Goal: Information Seeking & Learning: Learn about a topic

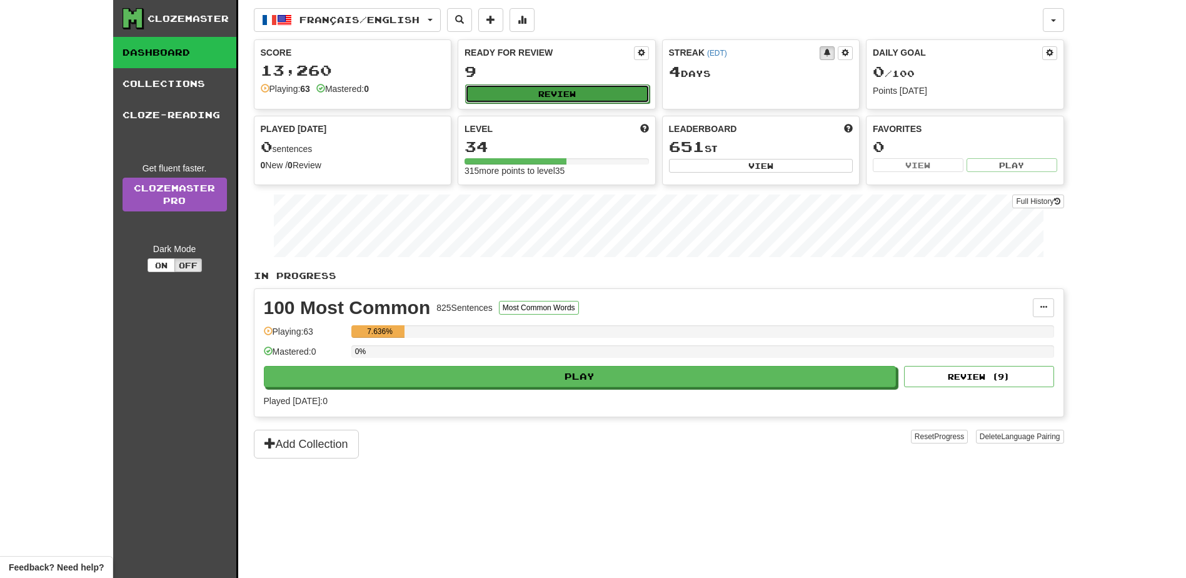
click at [601, 91] on button "Review" at bounding box center [557, 93] width 184 height 19
select select "**"
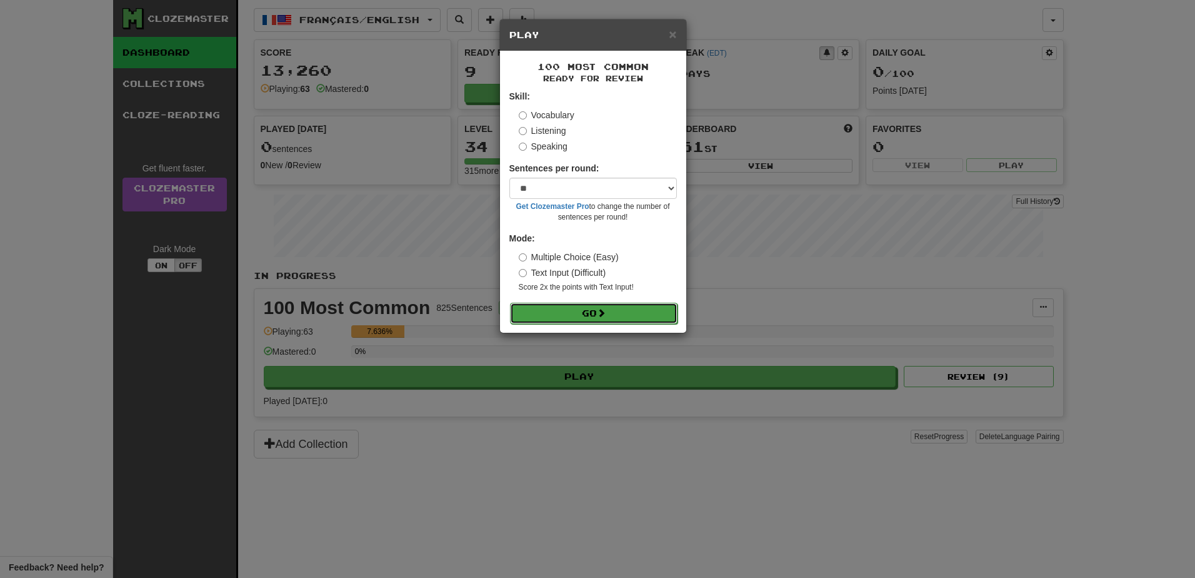
click at [628, 309] on button "Go" at bounding box center [594, 313] width 168 height 21
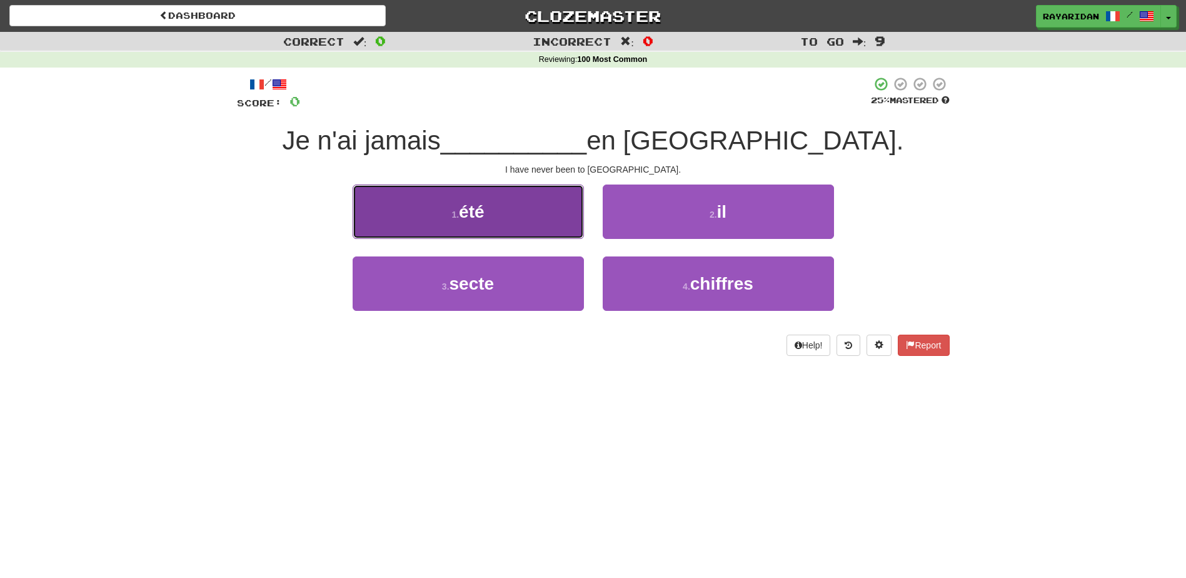
click at [503, 207] on button "1 . été" at bounding box center [468, 211] width 231 height 54
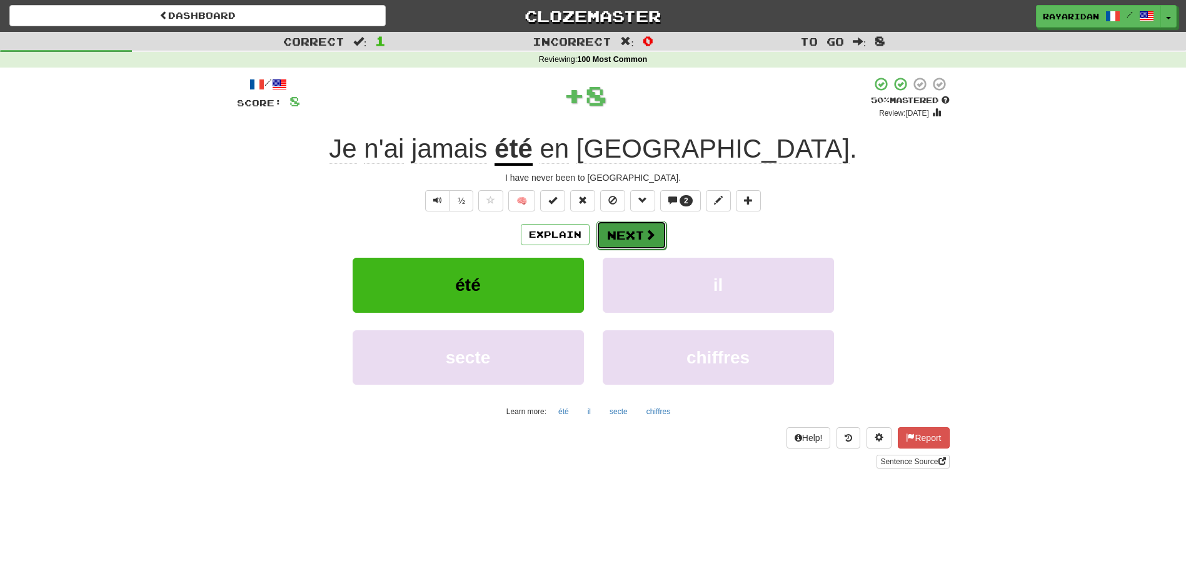
click at [641, 238] on button "Next" at bounding box center [631, 235] width 70 height 29
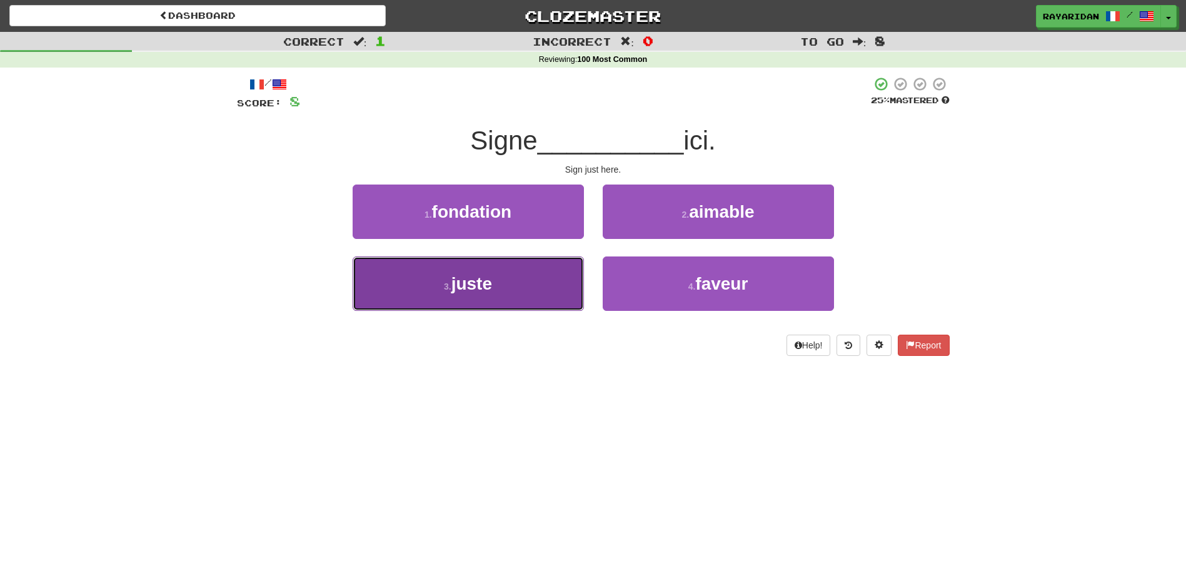
click at [483, 288] on span "juste" at bounding box center [471, 283] width 41 height 19
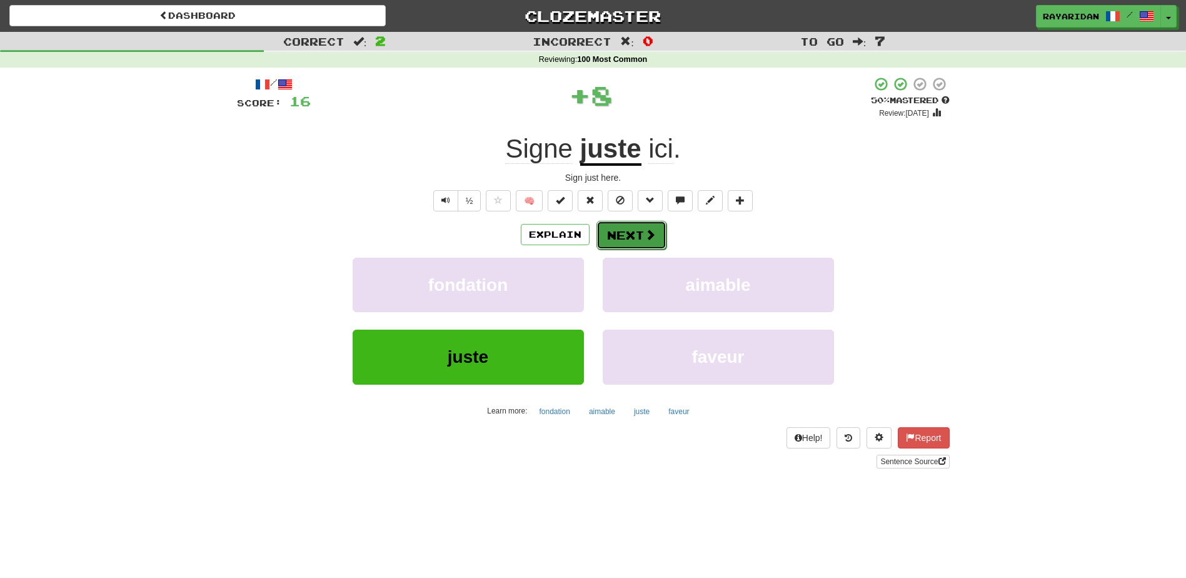
click at [656, 242] on button "Next" at bounding box center [631, 235] width 70 height 29
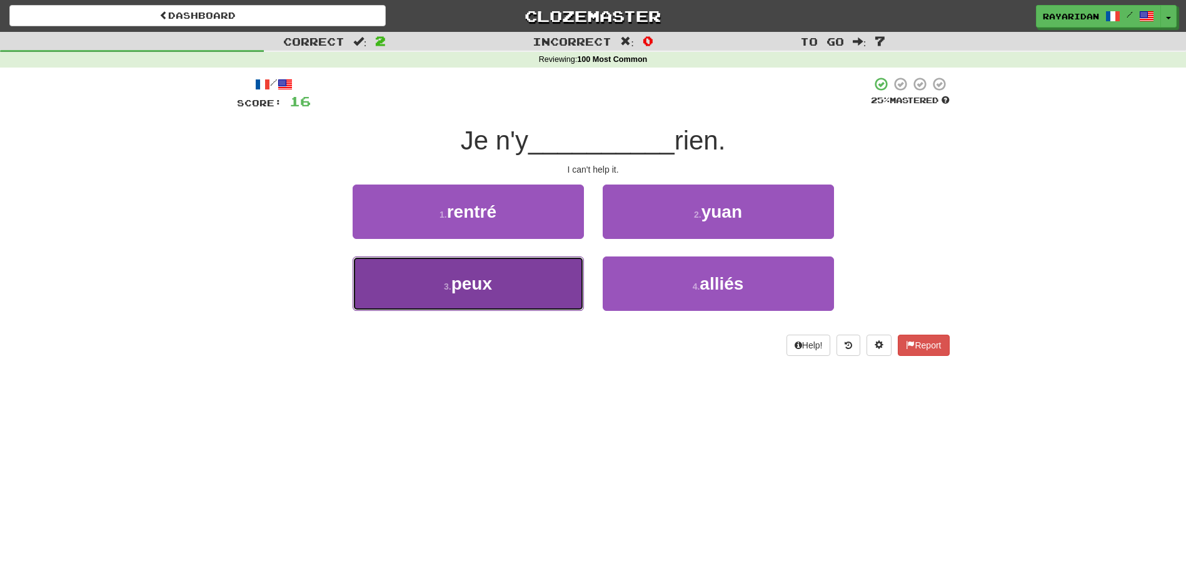
click at [479, 274] on span "peux" at bounding box center [471, 283] width 41 height 19
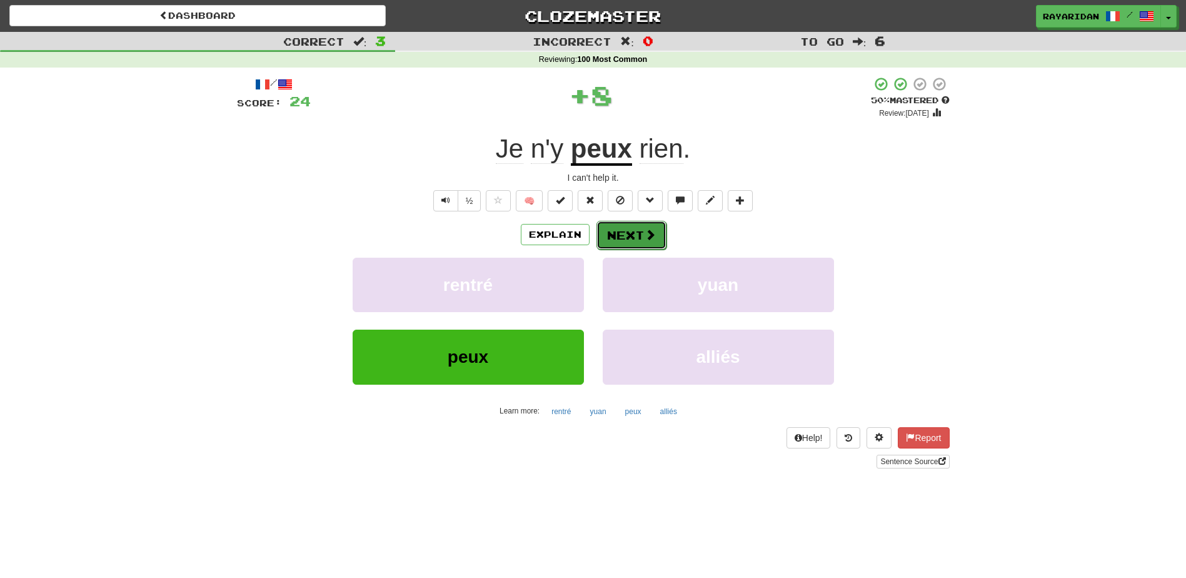
click at [621, 227] on button "Next" at bounding box center [631, 235] width 70 height 29
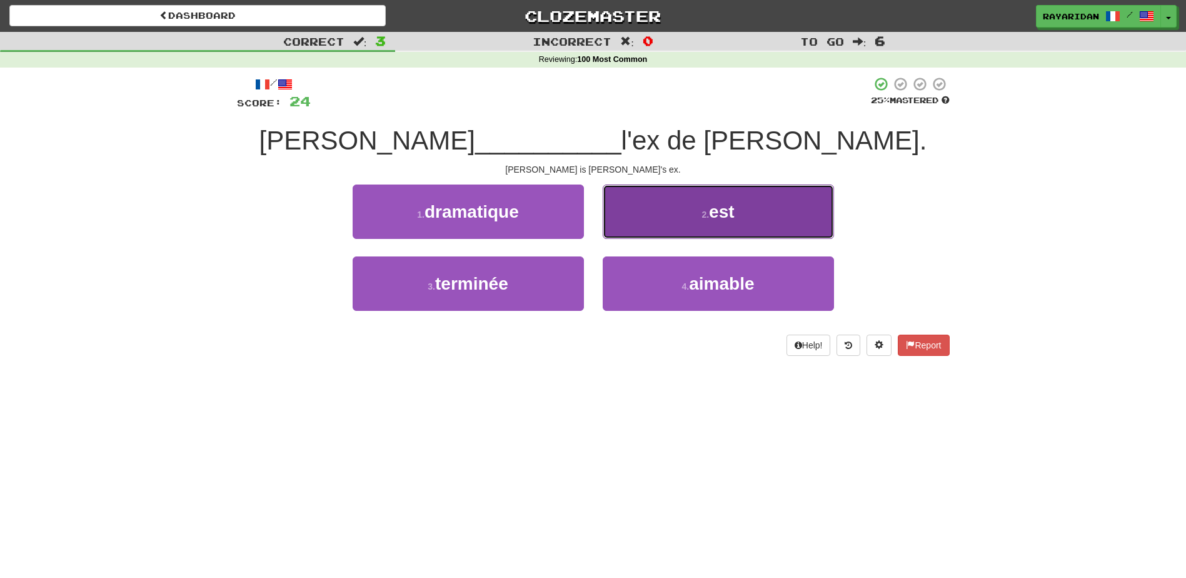
click at [674, 214] on button "2 . est" at bounding box center [718, 211] width 231 height 54
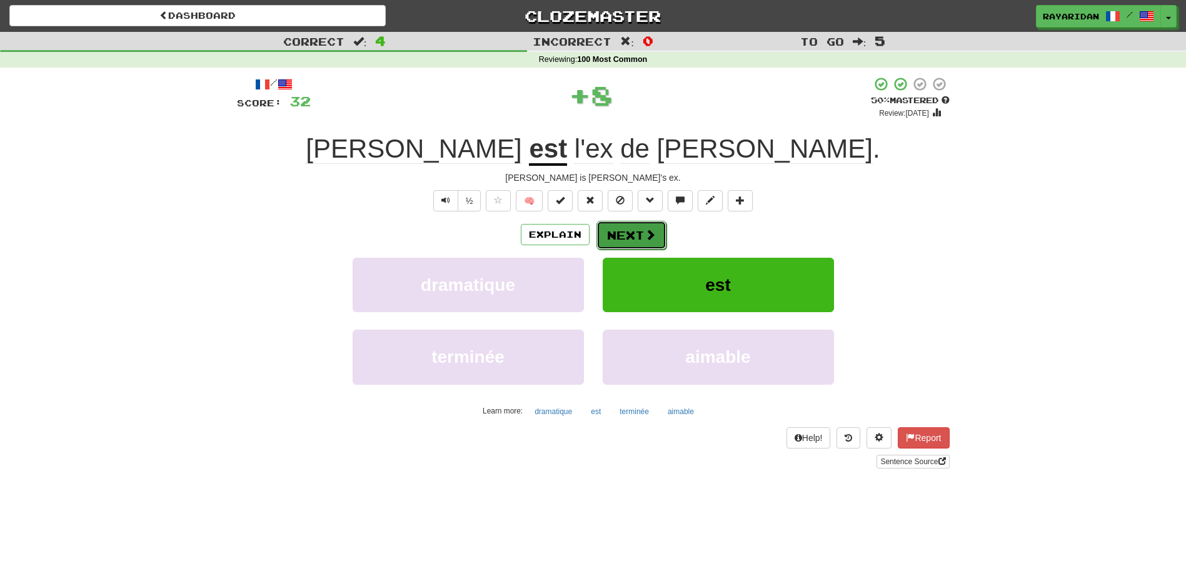
click at [616, 237] on button "Next" at bounding box center [631, 235] width 70 height 29
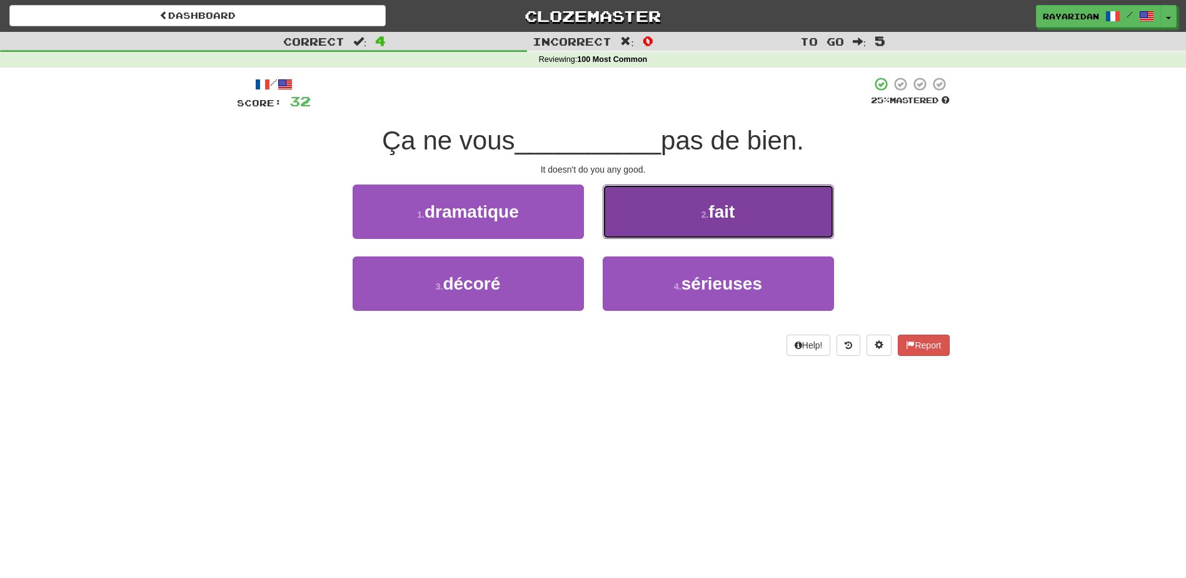
click at [713, 227] on button "2 . fait" at bounding box center [718, 211] width 231 height 54
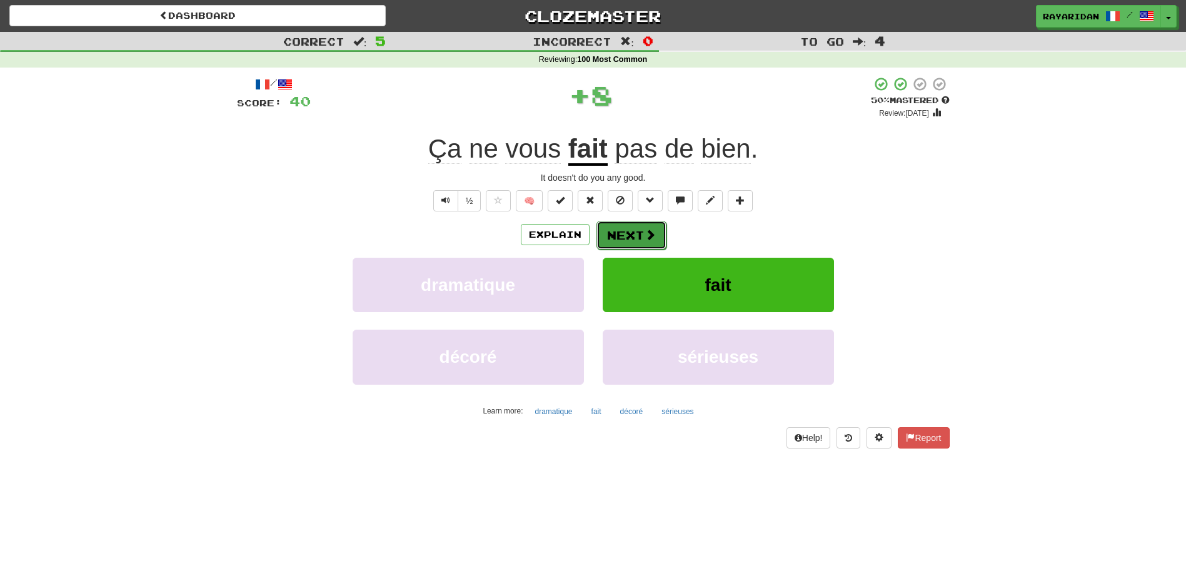
click at [643, 242] on button "Next" at bounding box center [631, 235] width 70 height 29
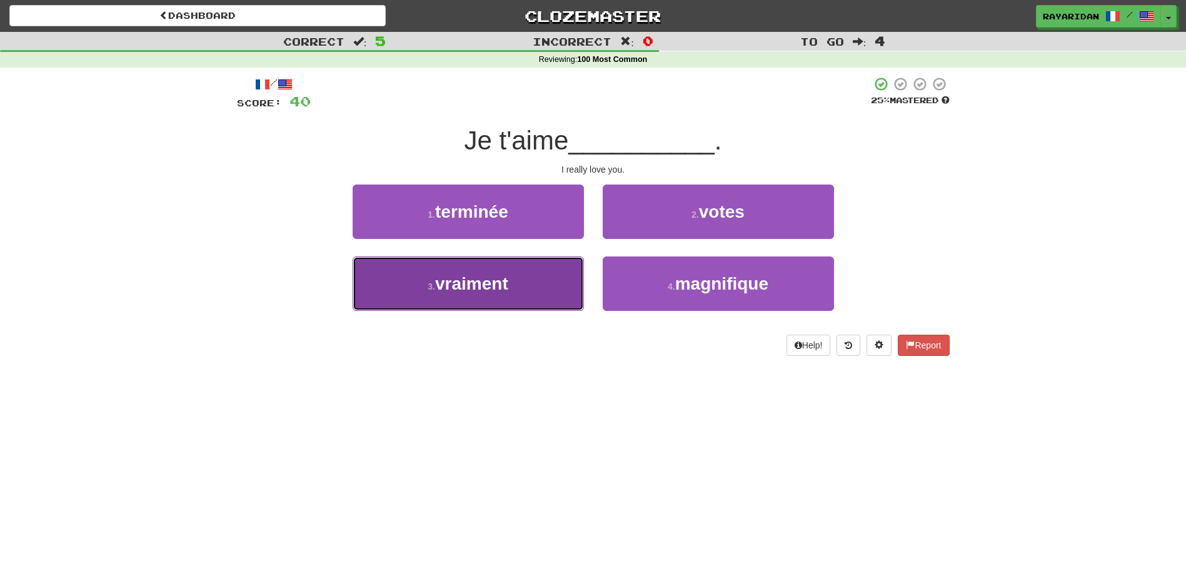
click at [516, 276] on button "3 . vraiment" at bounding box center [468, 283] width 231 height 54
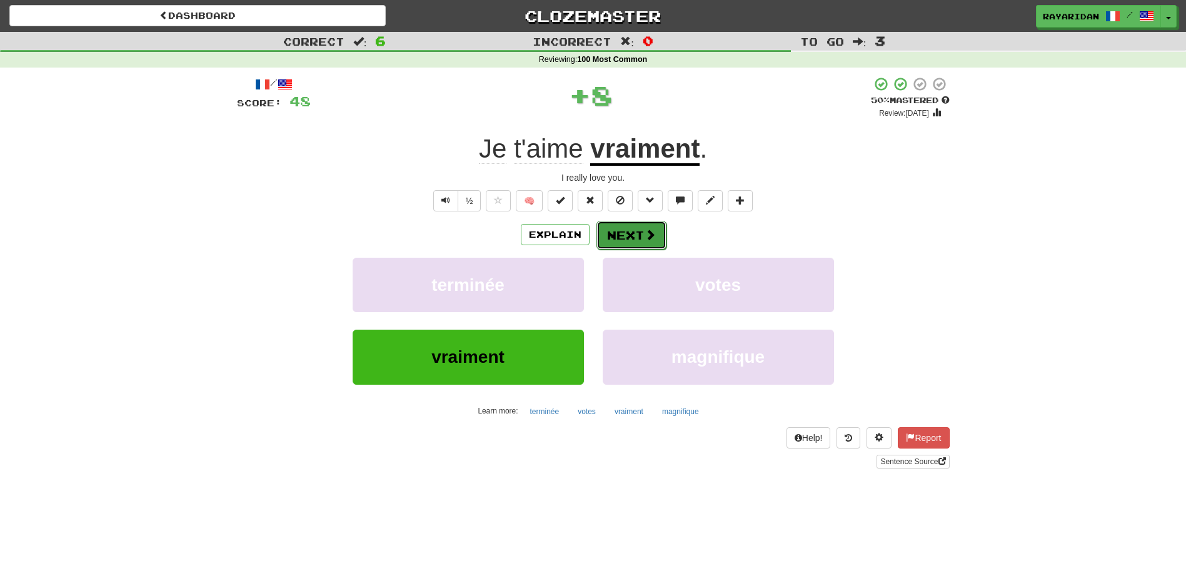
click at [641, 241] on button "Next" at bounding box center [631, 235] width 70 height 29
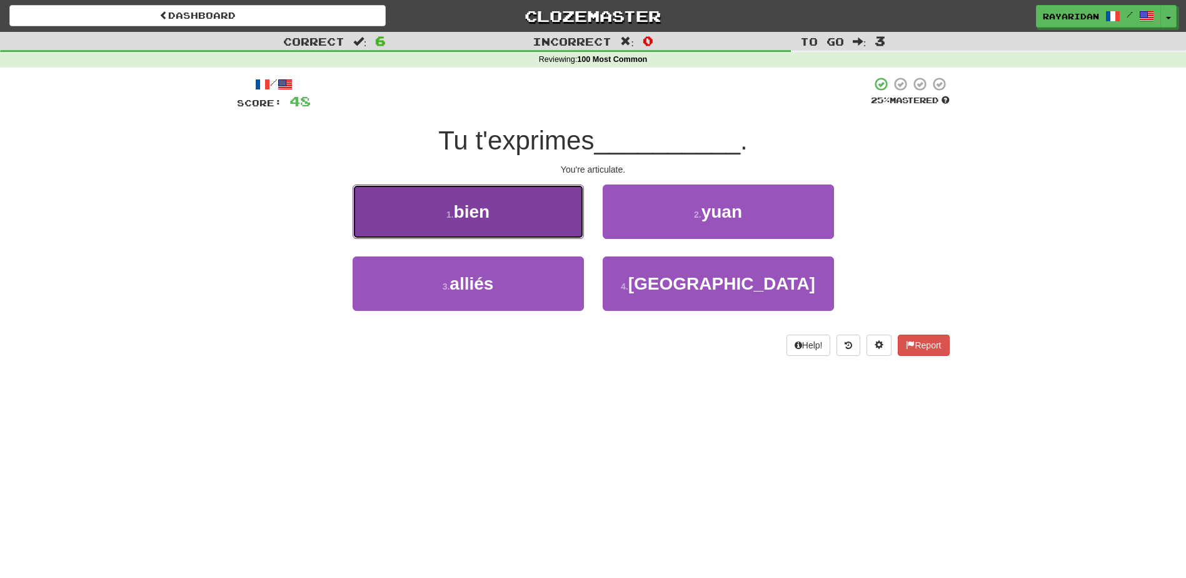
click at [519, 203] on button "1 . bien" at bounding box center [468, 211] width 231 height 54
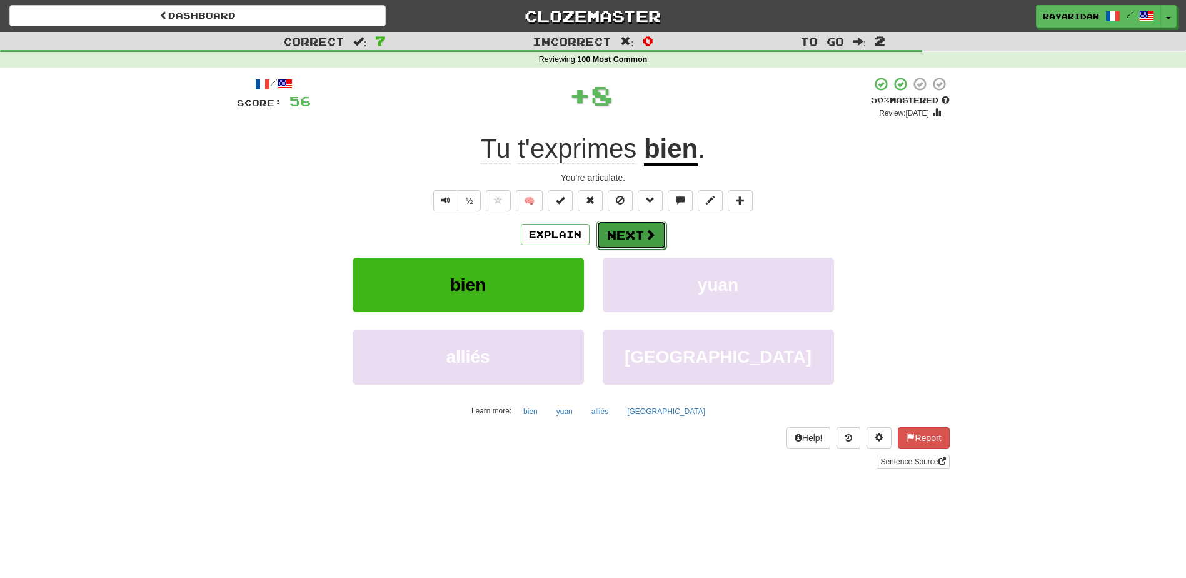
click at [662, 236] on button "Next" at bounding box center [631, 235] width 70 height 29
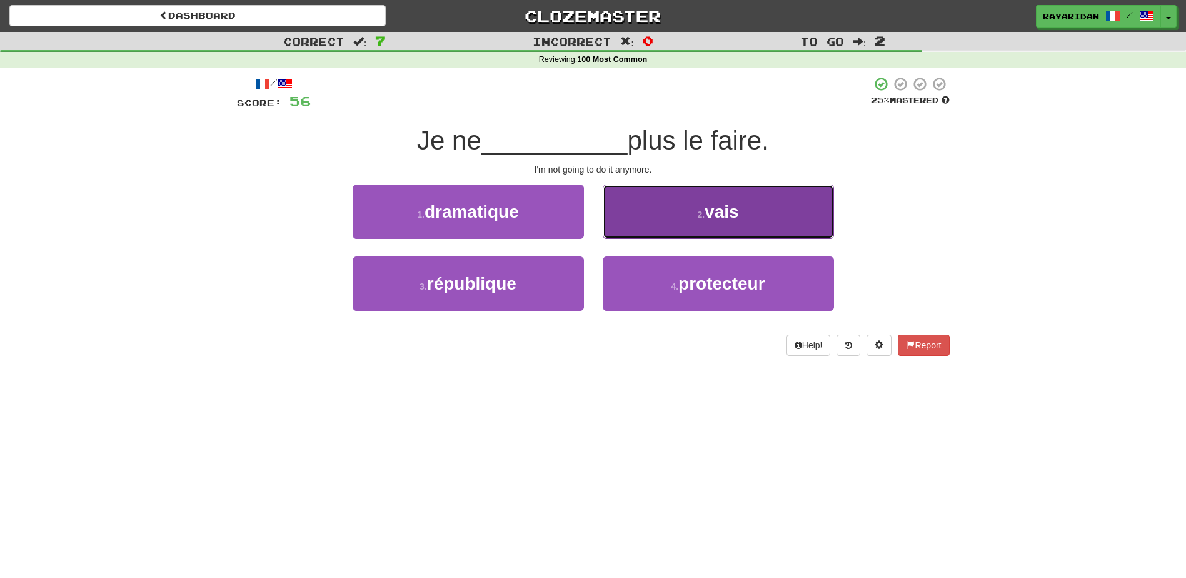
click at [701, 202] on button "2 . vais" at bounding box center [718, 211] width 231 height 54
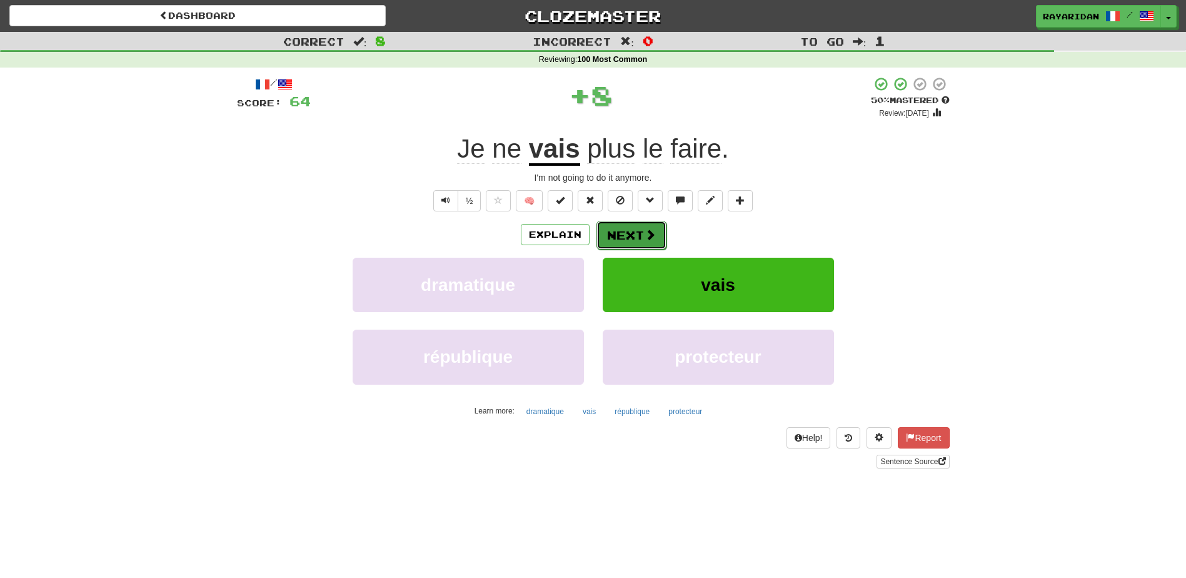
click at [628, 238] on button "Next" at bounding box center [631, 235] width 70 height 29
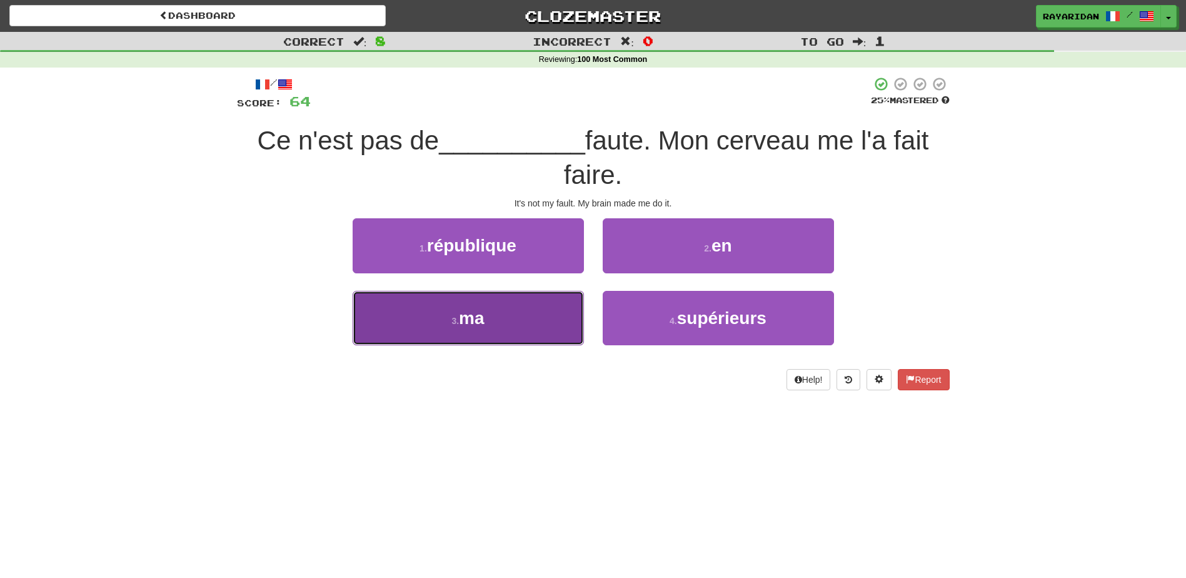
click at [466, 299] on button "3 . ma" at bounding box center [468, 318] width 231 height 54
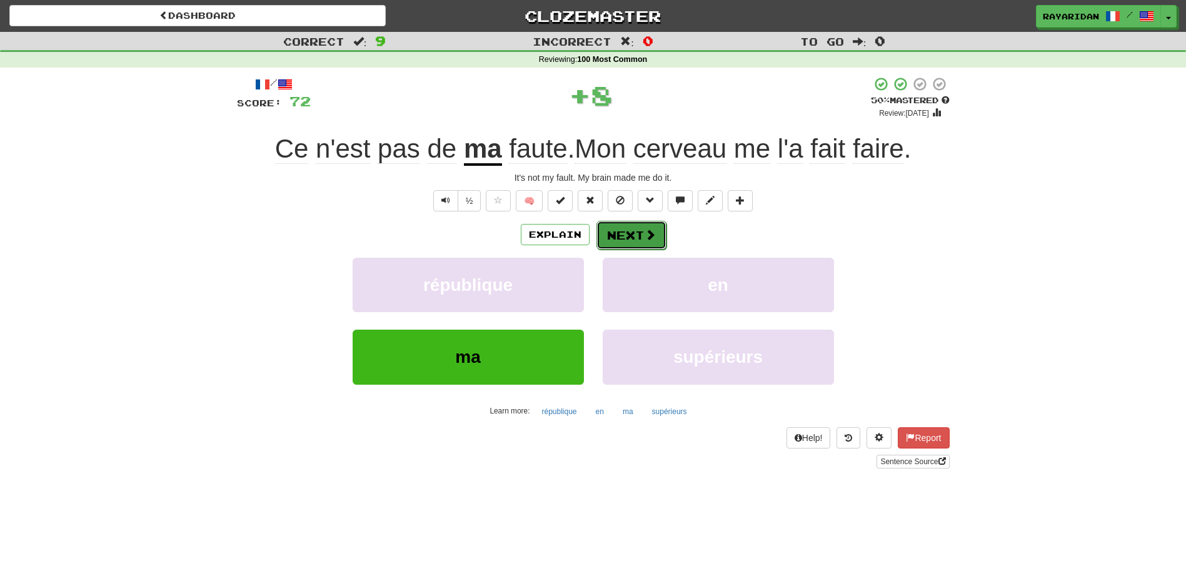
click at [653, 229] on span at bounding box center [649, 234] width 11 height 11
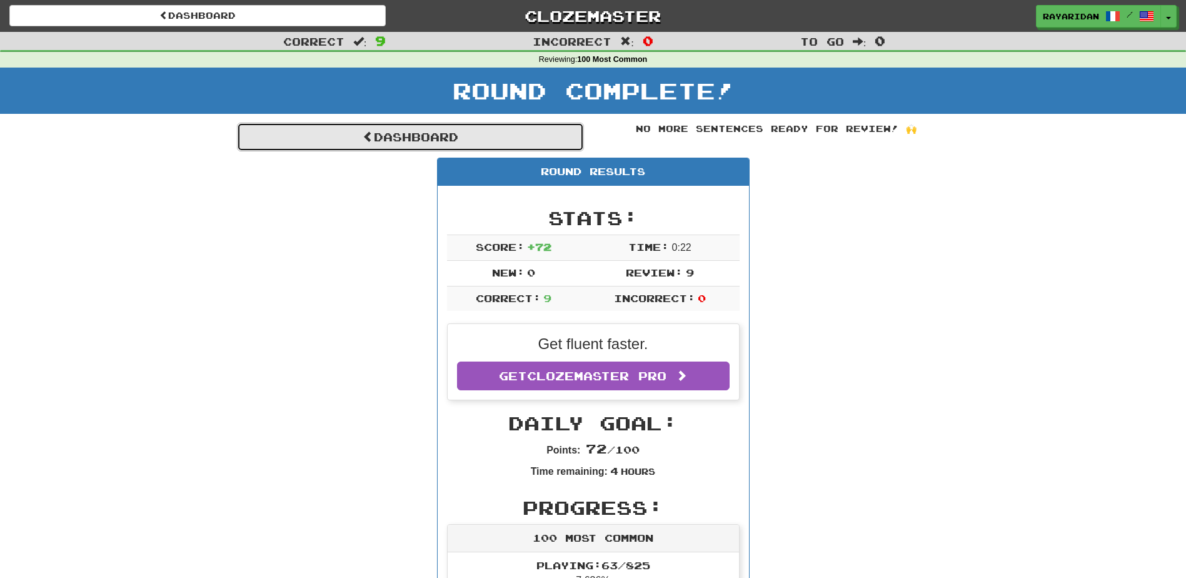
click at [409, 136] on link "Dashboard" at bounding box center [410, 137] width 347 height 29
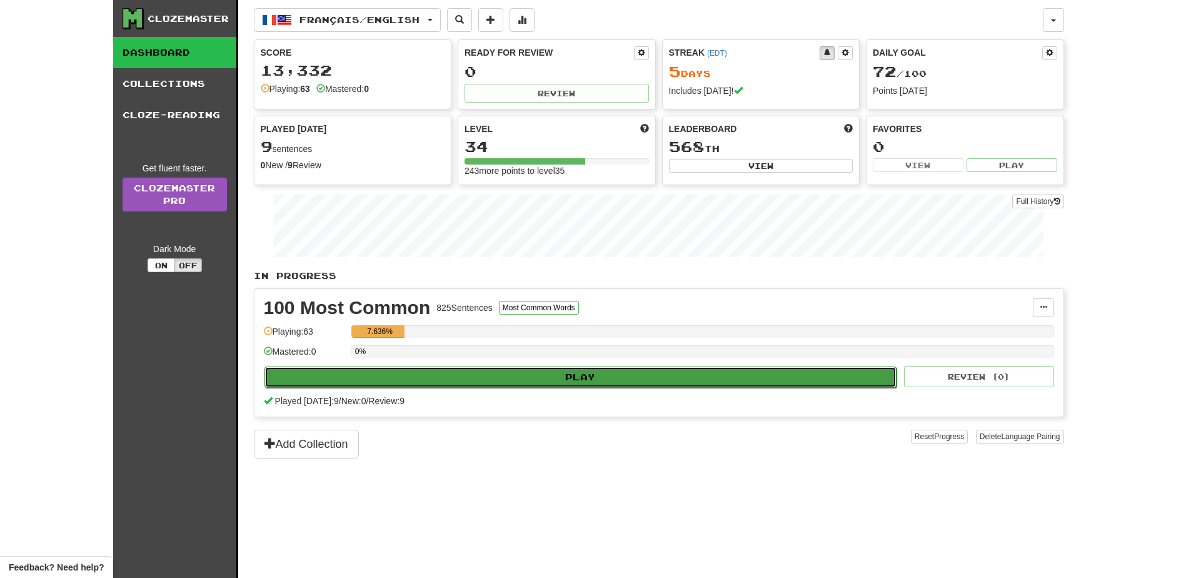
click at [613, 372] on button "Play" at bounding box center [580, 376] width 633 height 21
select select "**"
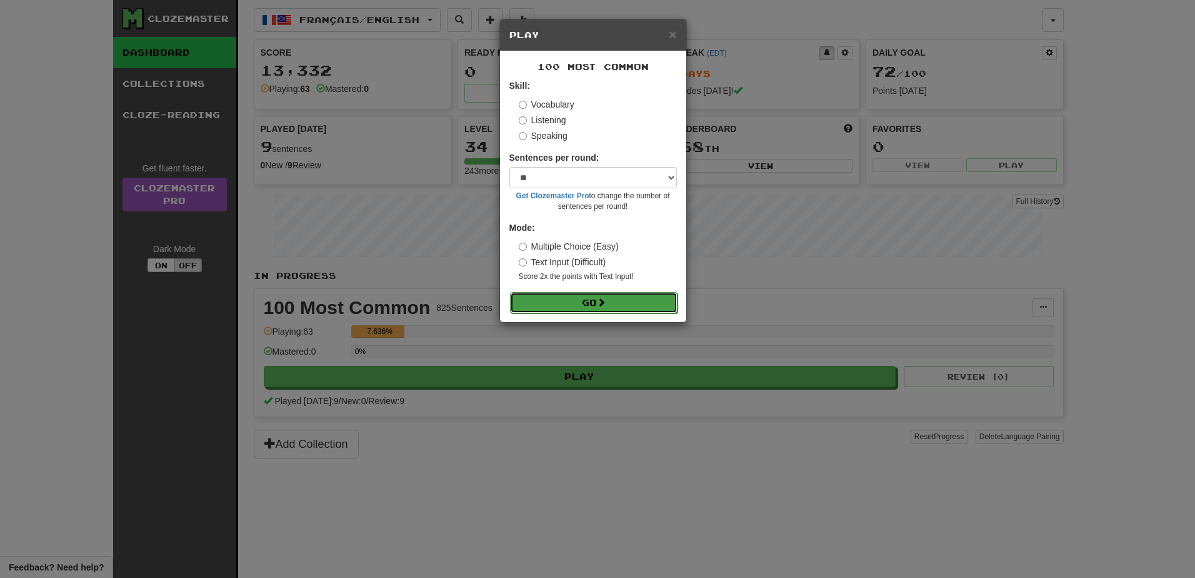
click at [621, 309] on button "Go" at bounding box center [594, 302] width 168 height 21
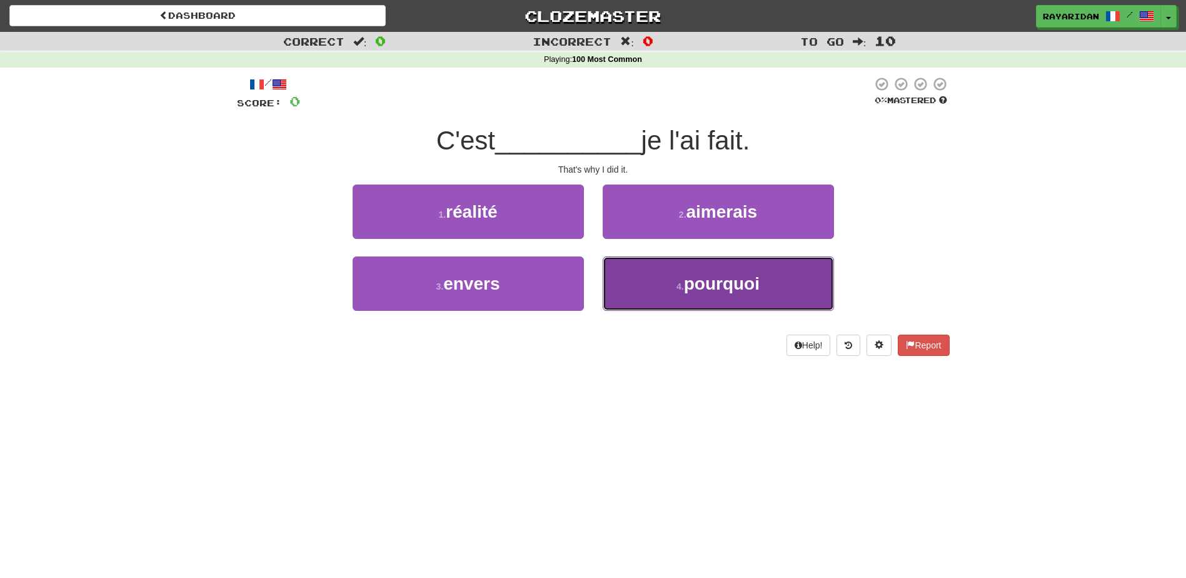
click at [671, 276] on button "4 . pourquoi" at bounding box center [718, 283] width 231 height 54
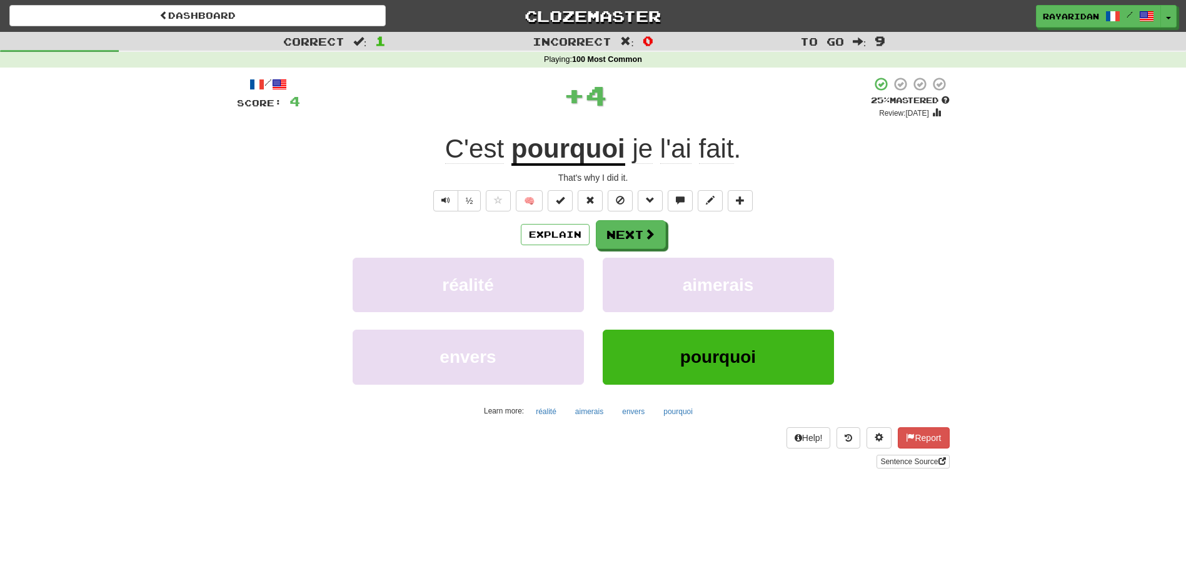
click at [644, 249] on div "Explain Next réalité aimerais envers pourquoi Learn more: réalité aimerais enve…" at bounding box center [593, 320] width 713 height 201
click at [644, 236] on span at bounding box center [649, 234] width 11 height 11
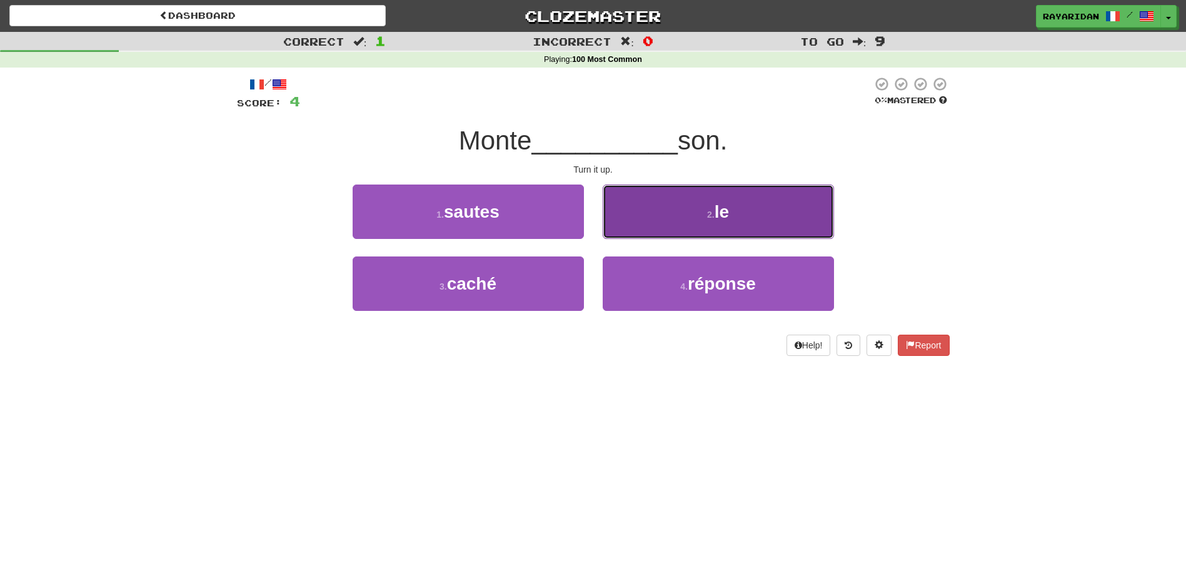
click at [659, 194] on button "2 . le" at bounding box center [718, 211] width 231 height 54
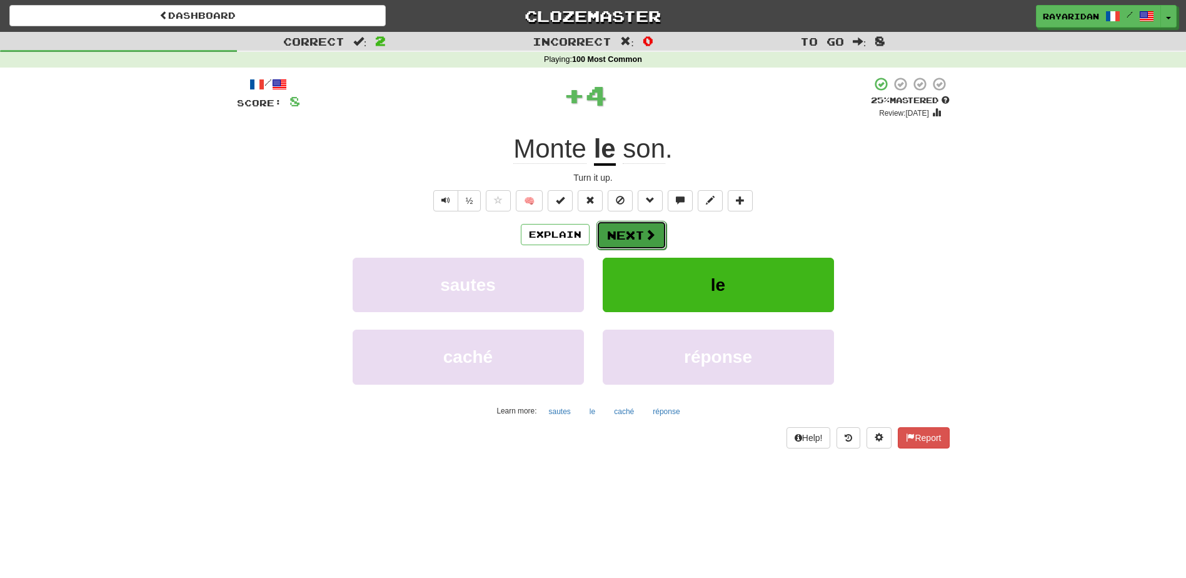
click at [617, 232] on button "Next" at bounding box center [631, 235] width 70 height 29
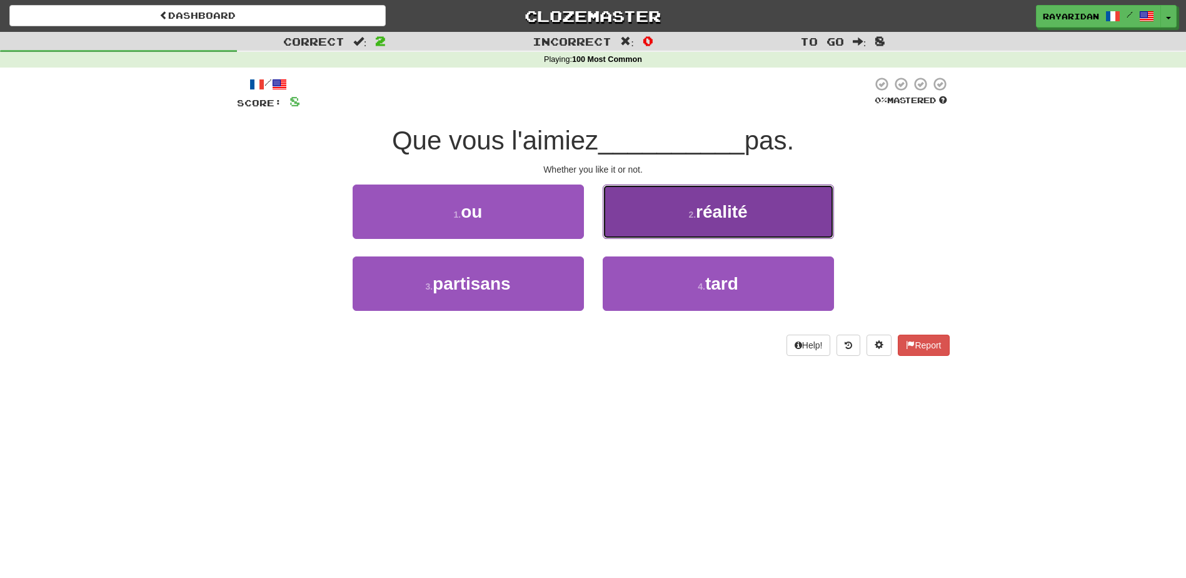
click at [686, 199] on button "2 . réalité" at bounding box center [718, 211] width 231 height 54
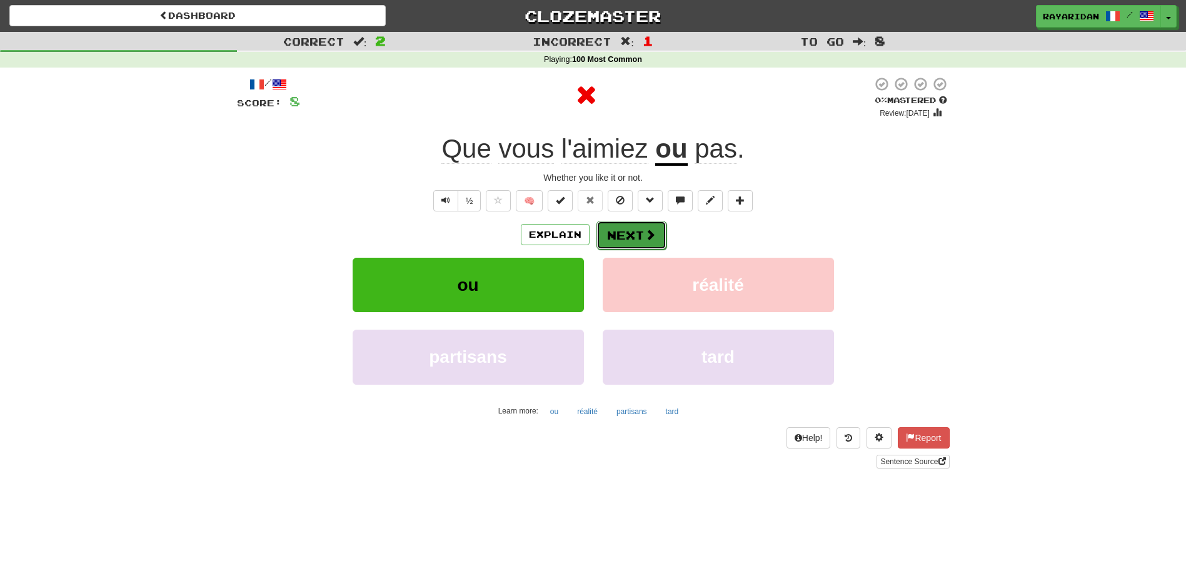
click at [634, 235] on button "Next" at bounding box center [631, 235] width 70 height 29
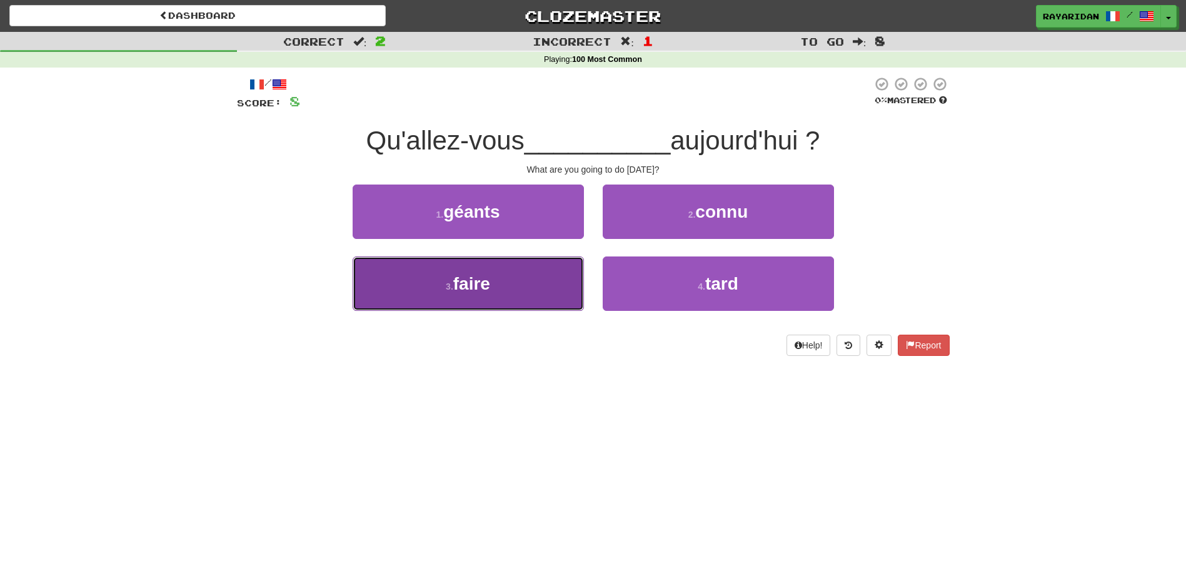
click at [540, 284] on button "3 . faire" at bounding box center [468, 283] width 231 height 54
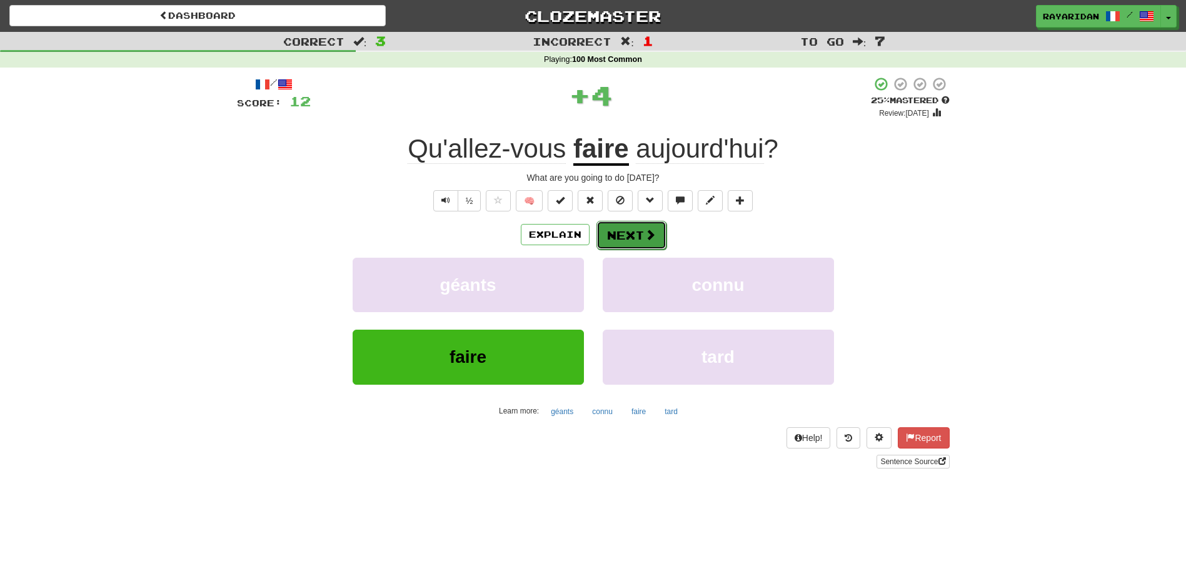
click at [624, 233] on button "Next" at bounding box center [631, 235] width 70 height 29
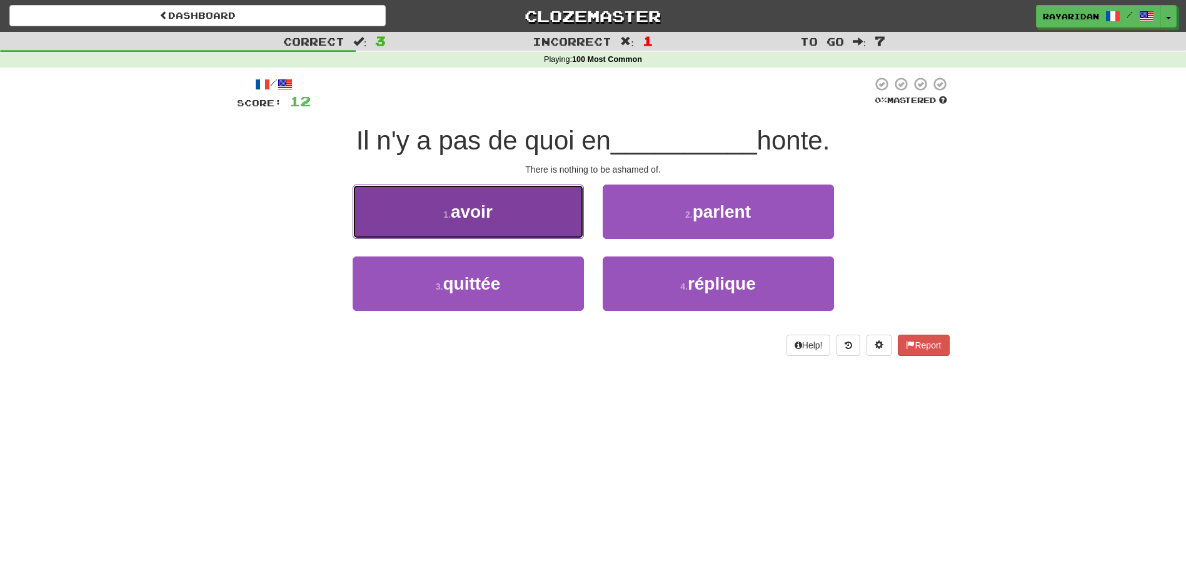
click at [498, 224] on button "1 . avoir" at bounding box center [468, 211] width 231 height 54
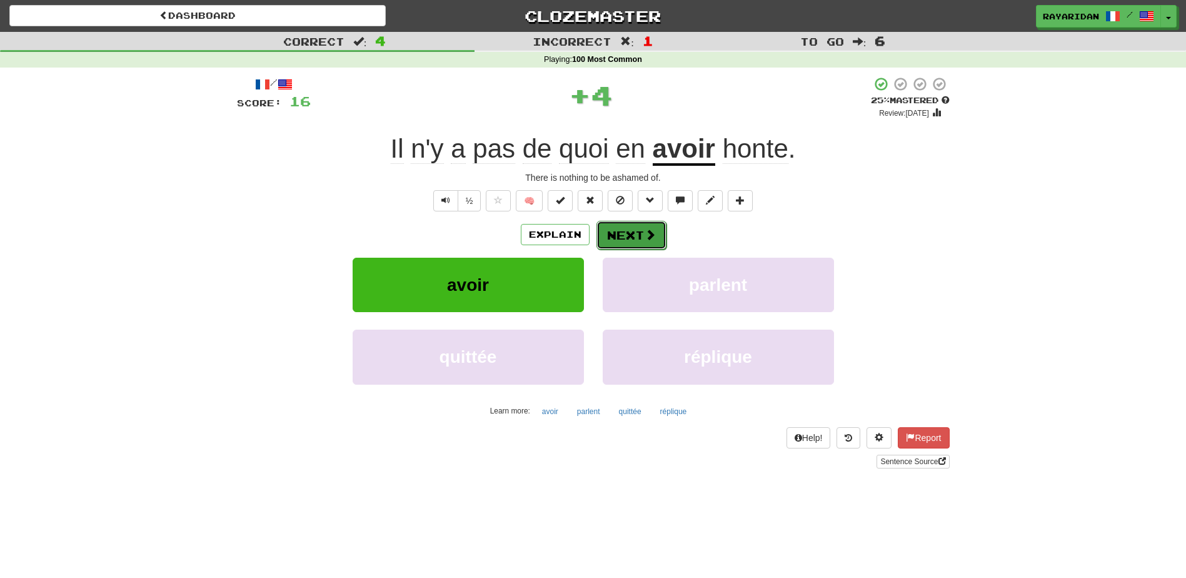
click at [633, 226] on button "Next" at bounding box center [631, 235] width 70 height 29
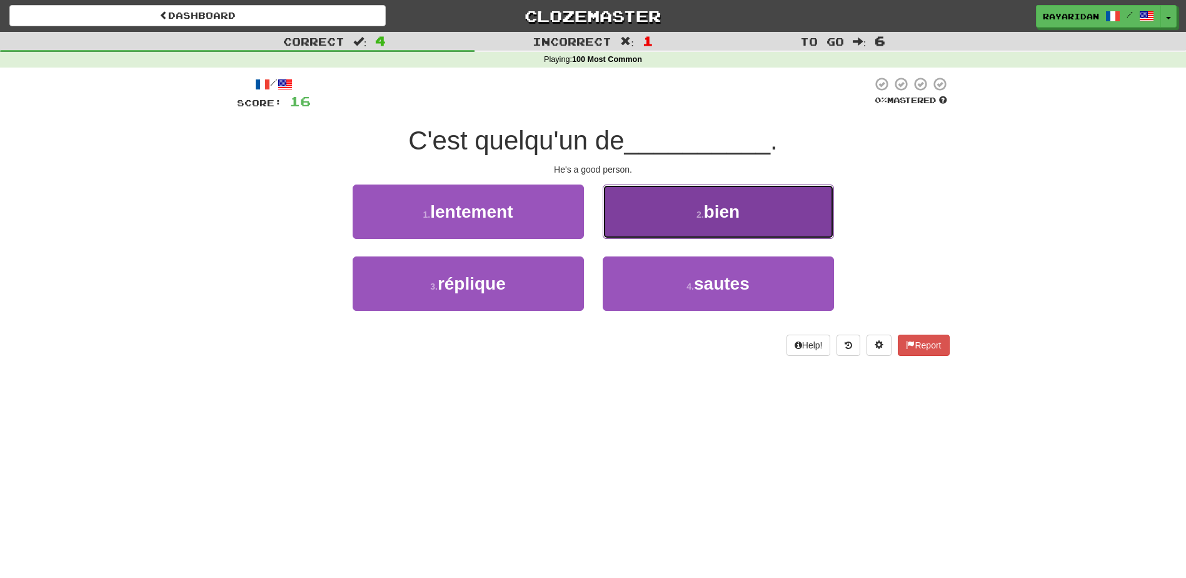
click at [671, 194] on button "2 . bien" at bounding box center [718, 211] width 231 height 54
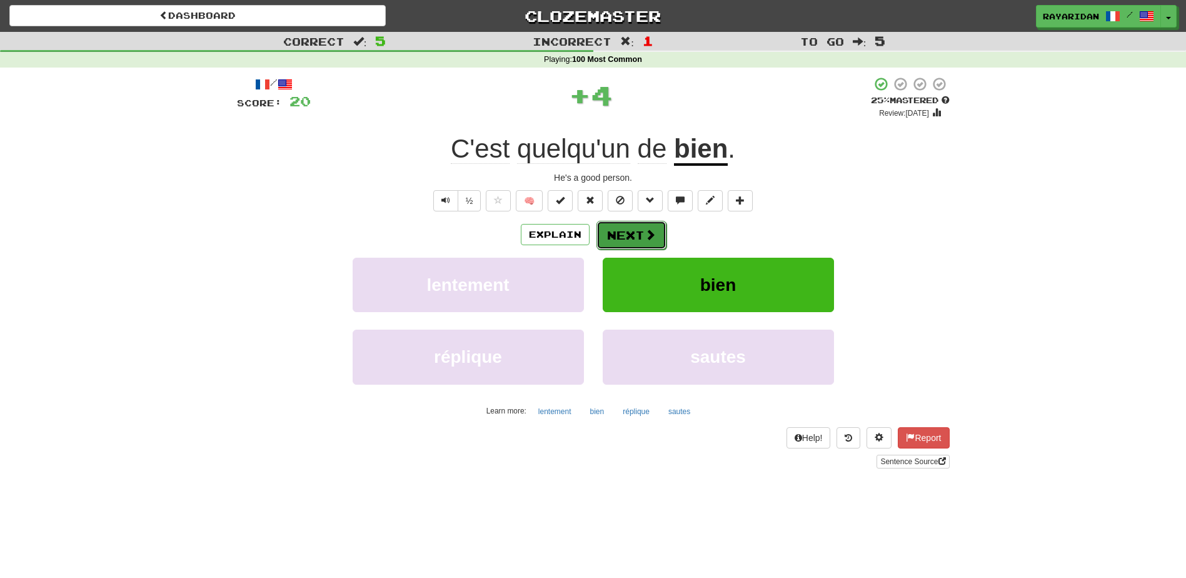
click at [644, 236] on span at bounding box center [649, 234] width 11 height 11
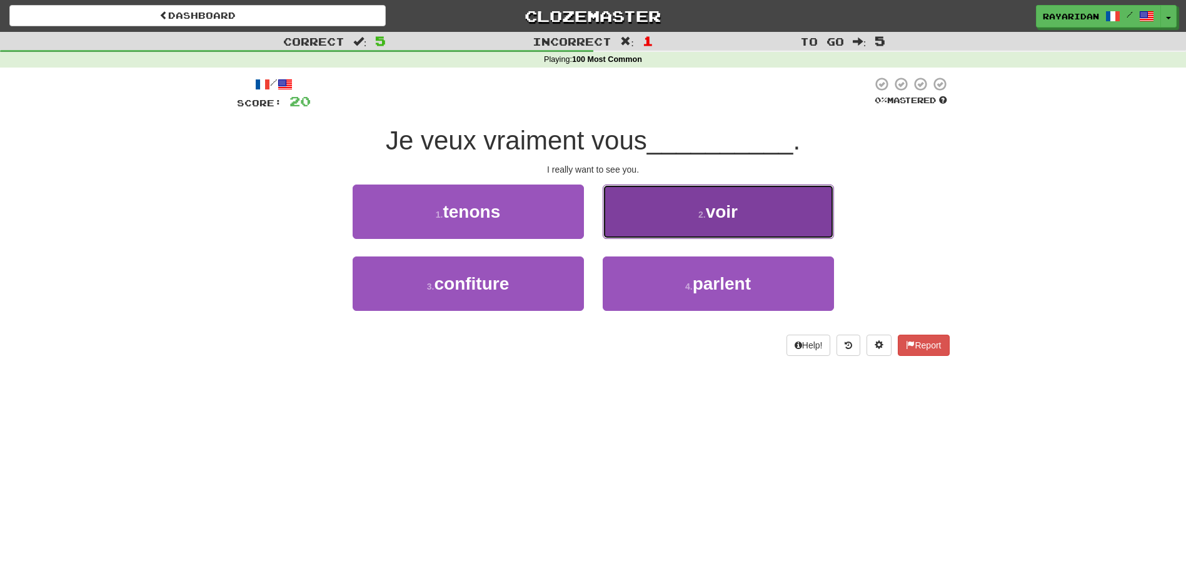
click at [684, 218] on button "2 . voir" at bounding box center [718, 211] width 231 height 54
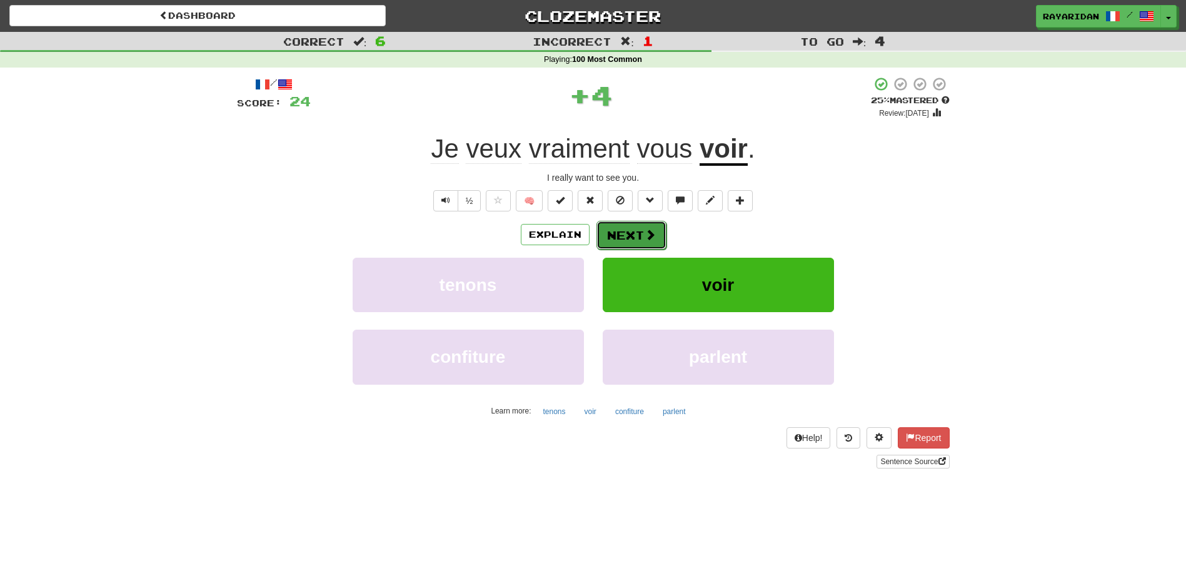
click at [634, 230] on button "Next" at bounding box center [631, 235] width 70 height 29
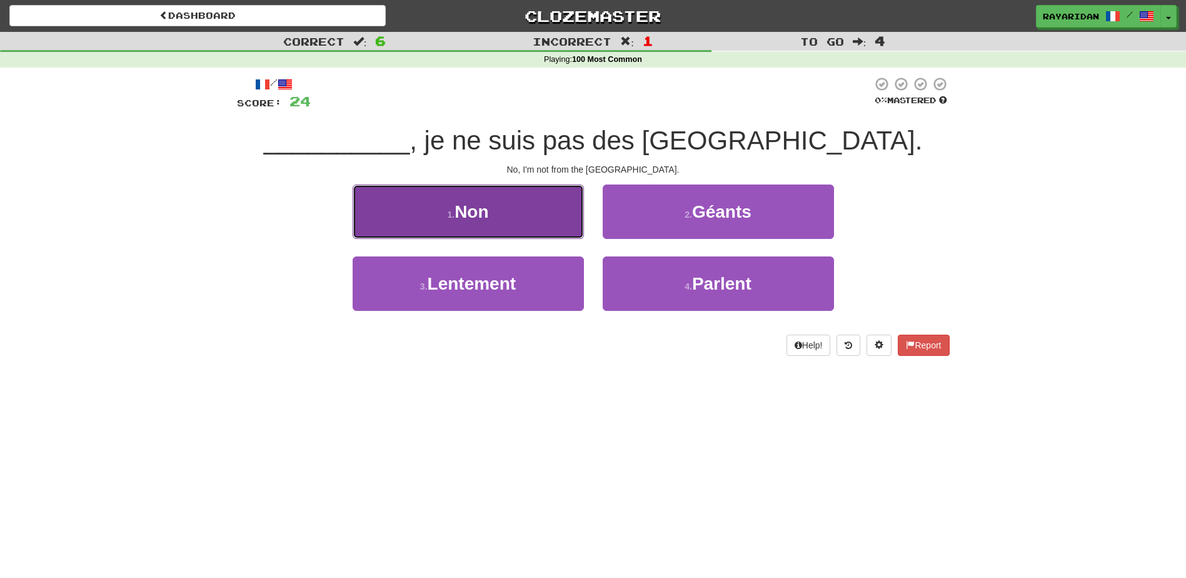
click at [496, 225] on button "1 . Non" at bounding box center [468, 211] width 231 height 54
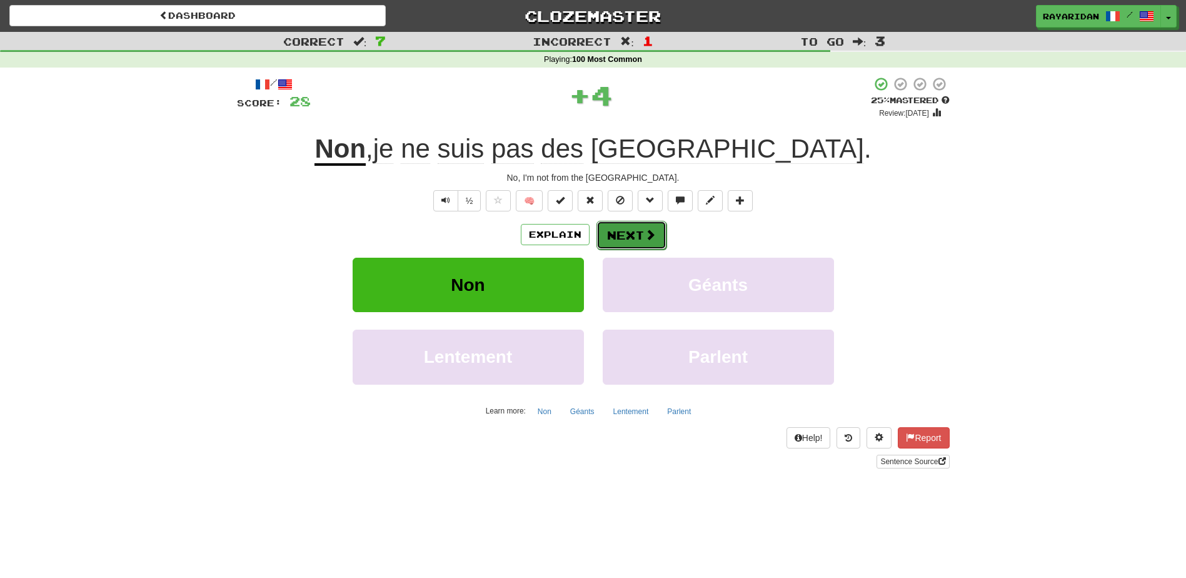
click at [620, 246] on button "Next" at bounding box center [631, 235] width 70 height 29
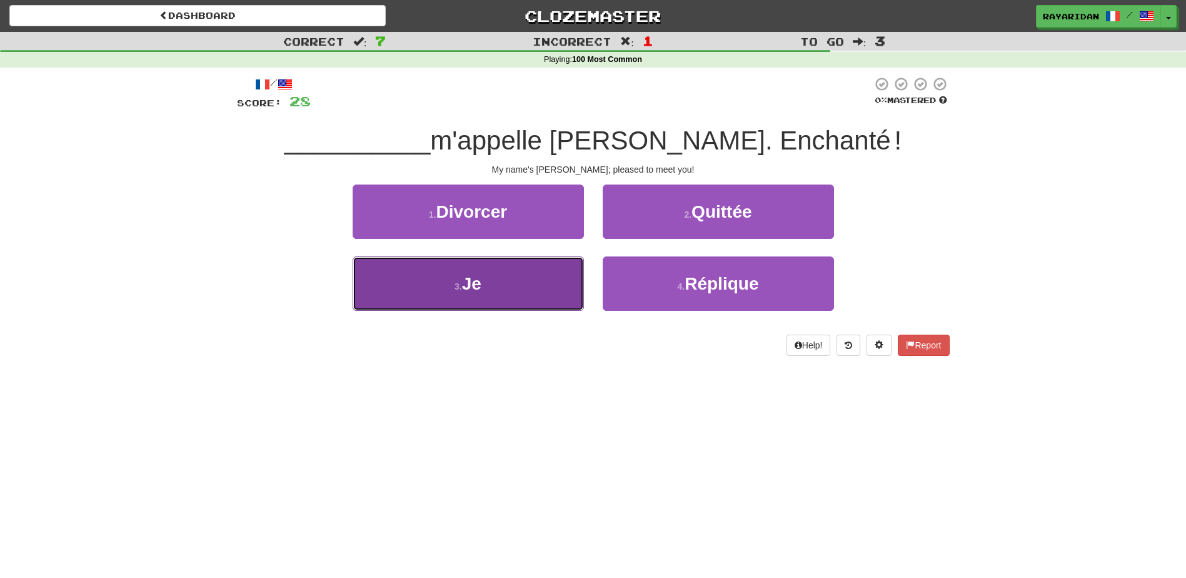
click at [493, 294] on button "3 . Je" at bounding box center [468, 283] width 231 height 54
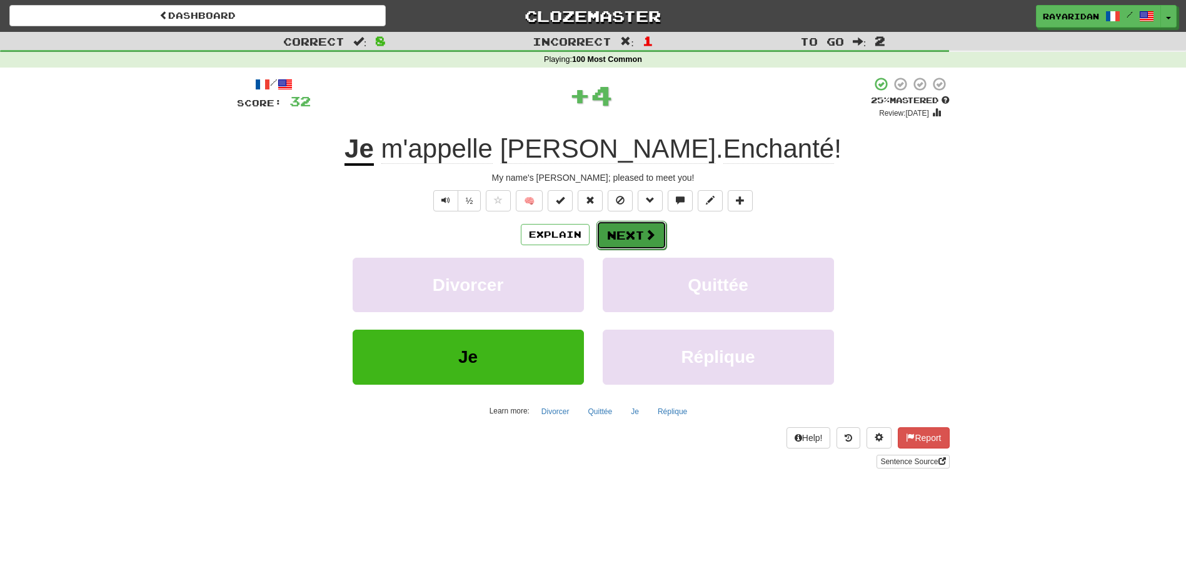
click at [635, 234] on button "Next" at bounding box center [631, 235] width 70 height 29
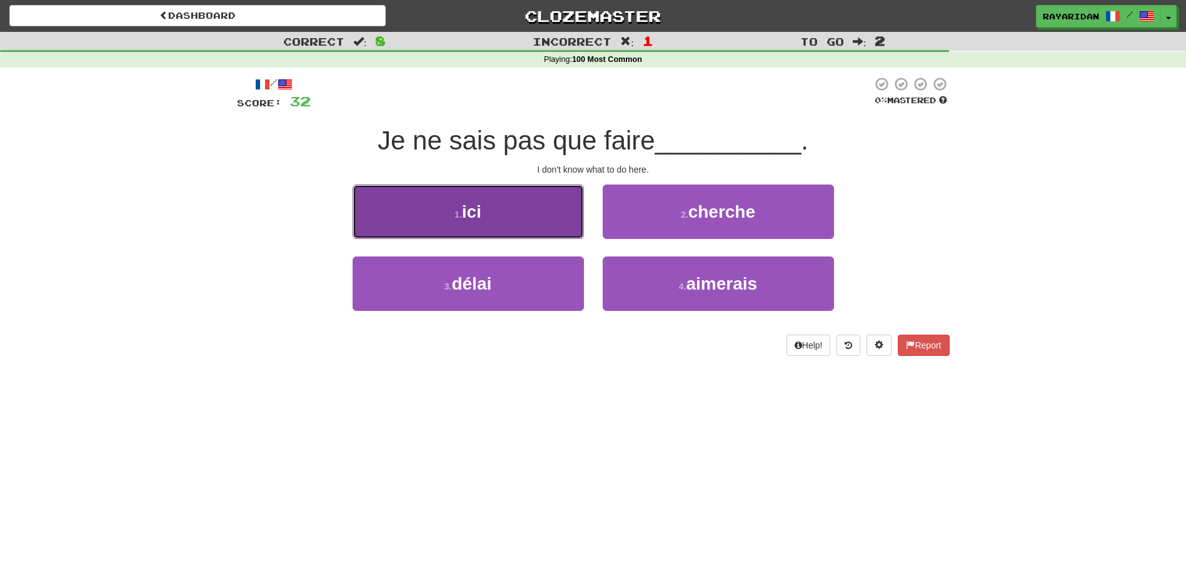
click at [555, 208] on button "1 . ici" at bounding box center [468, 211] width 231 height 54
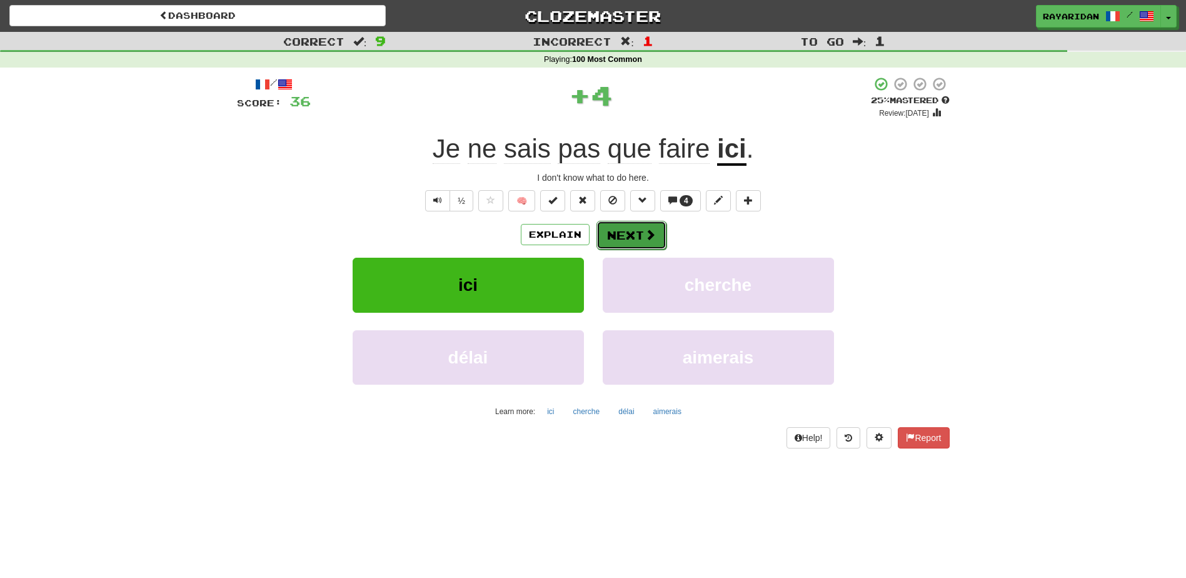
click at [633, 230] on button "Next" at bounding box center [631, 235] width 70 height 29
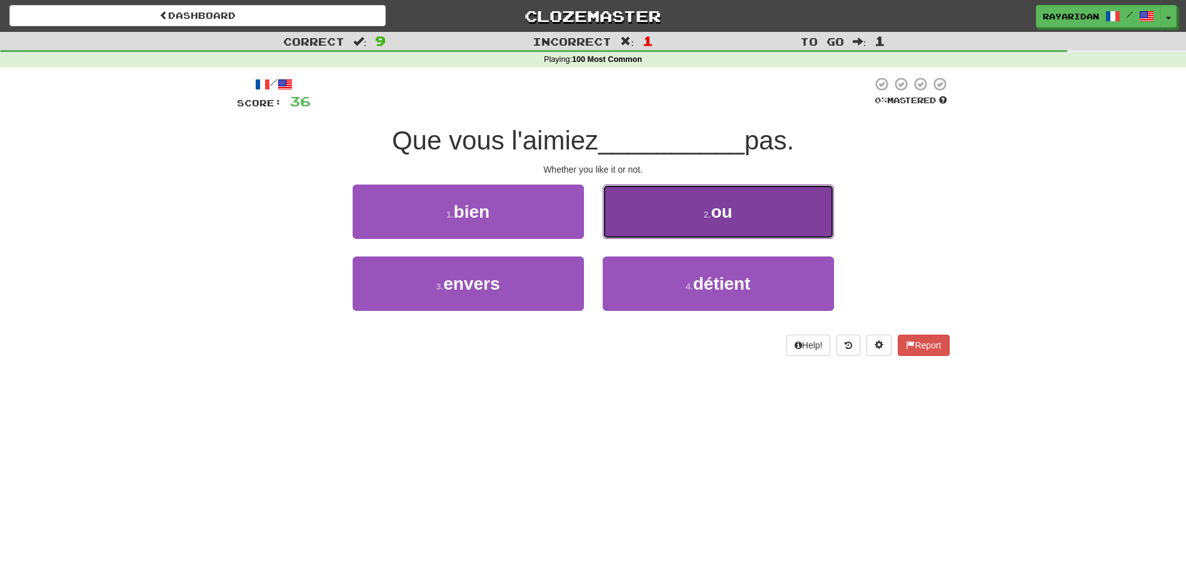
click at [746, 206] on button "2 . ou" at bounding box center [718, 211] width 231 height 54
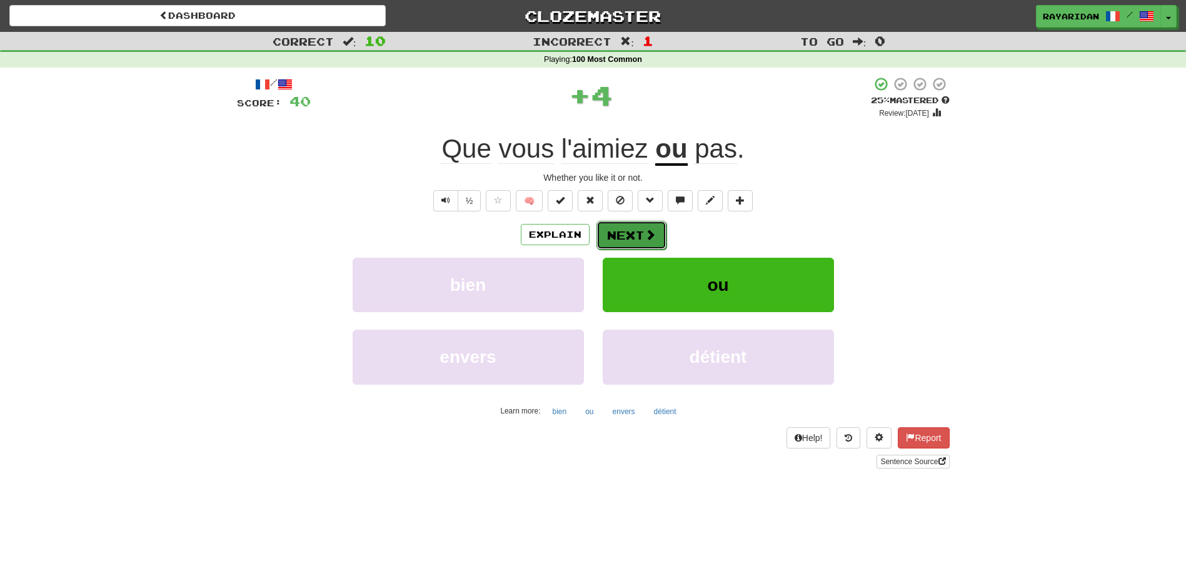
click at [626, 233] on button "Next" at bounding box center [631, 235] width 70 height 29
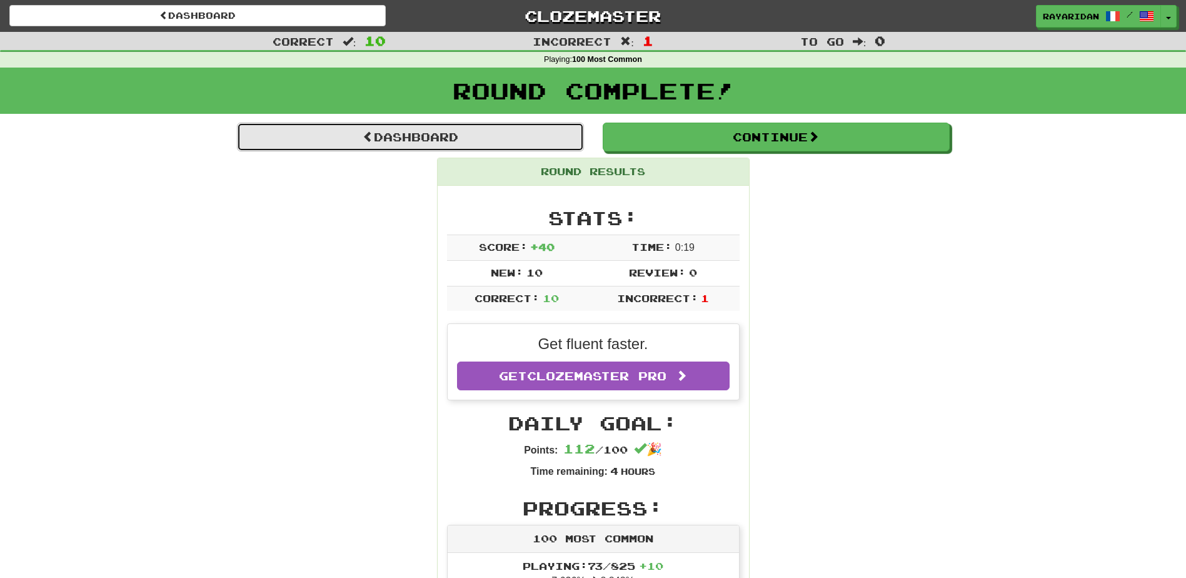
click at [429, 136] on link "Dashboard" at bounding box center [410, 137] width 347 height 29
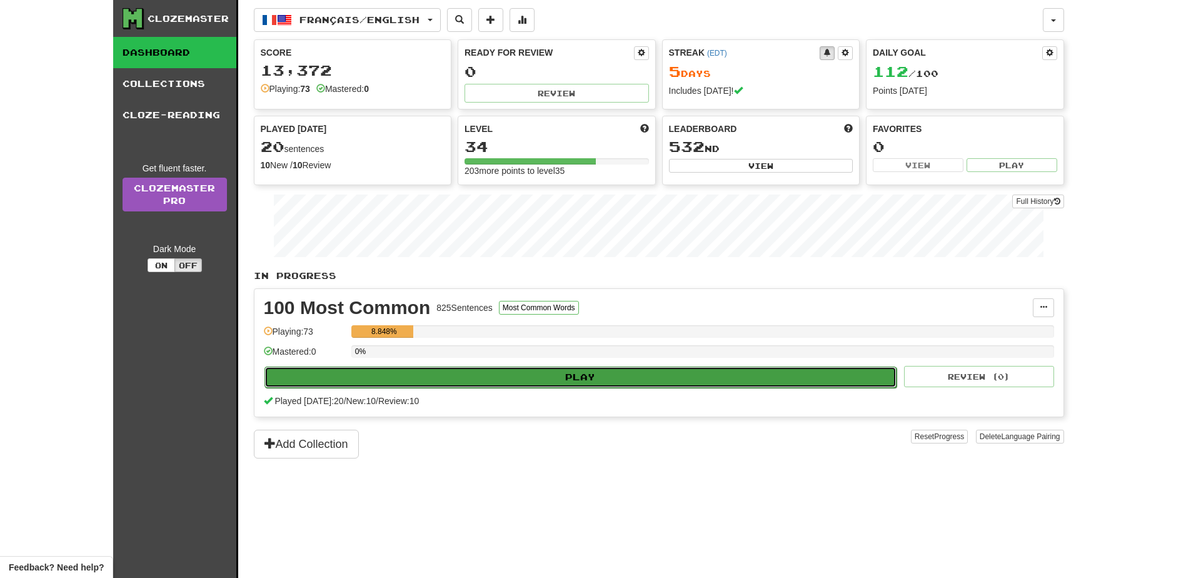
click at [505, 383] on button "Play" at bounding box center [580, 376] width 633 height 21
select select "**"
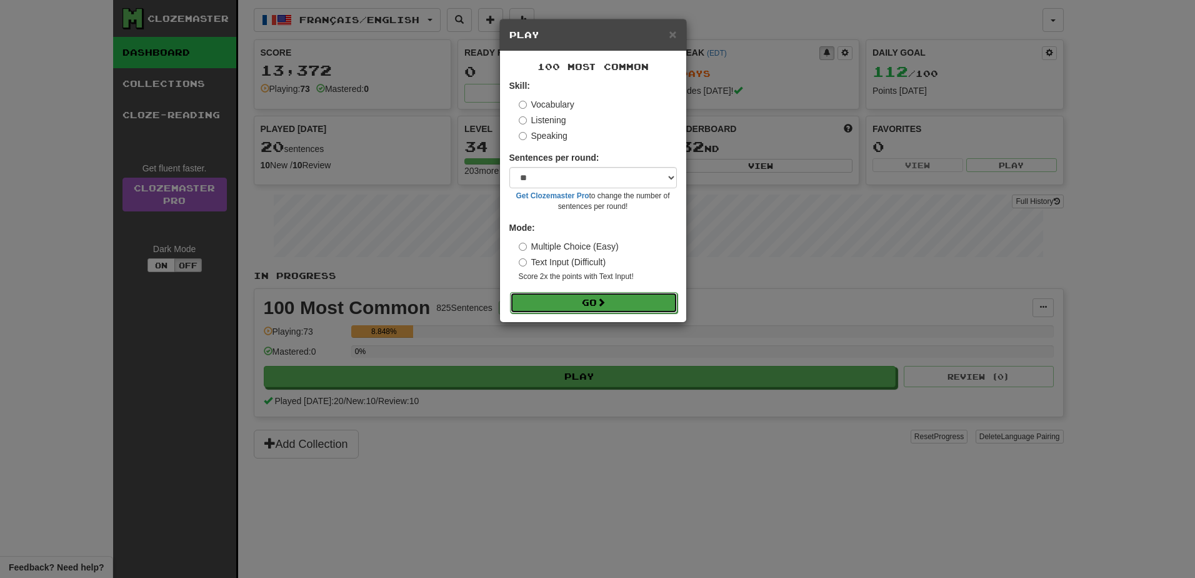
click at [584, 293] on button "Go" at bounding box center [594, 302] width 168 height 21
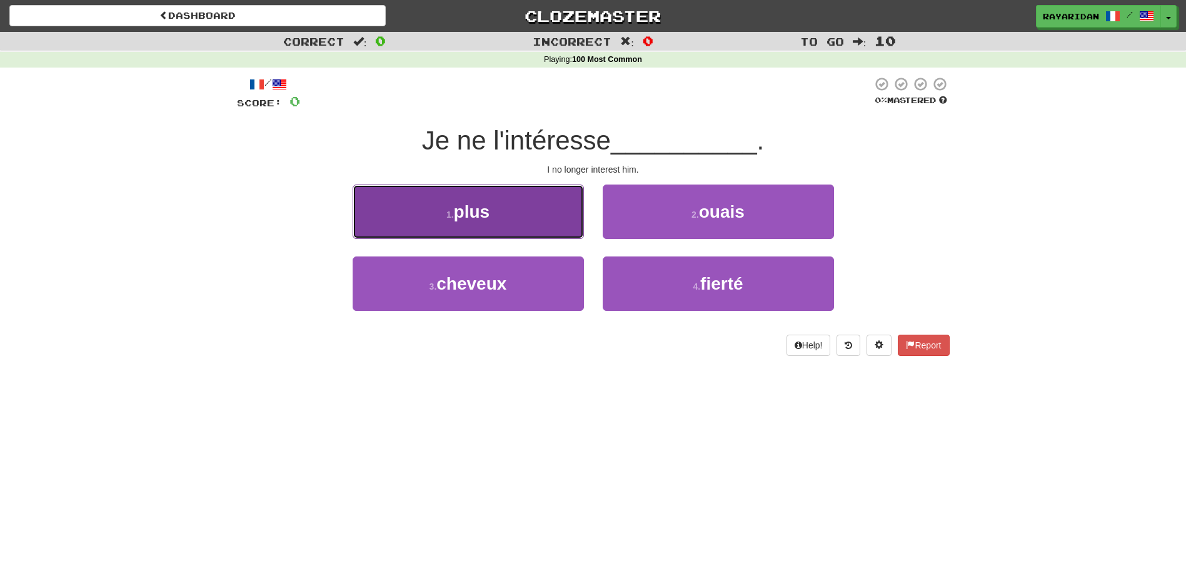
click at [523, 220] on button "1 . plus" at bounding box center [468, 211] width 231 height 54
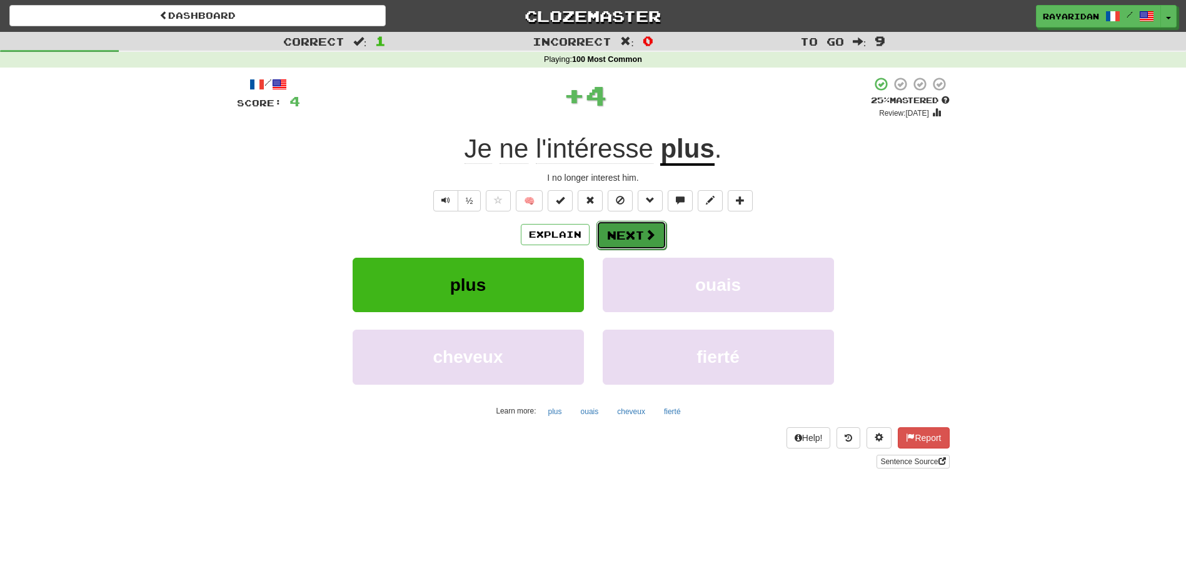
click at [618, 238] on button "Next" at bounding box center [631, 235] width 70 height 29
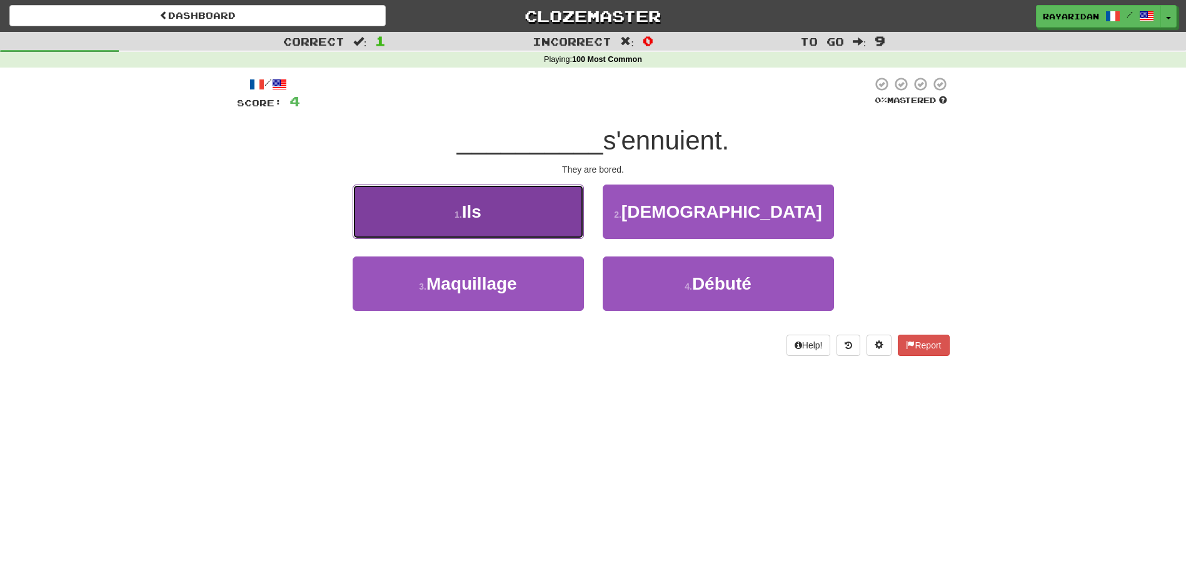
click at [549, 215] on button "1 . Ils" at bounding box center [468, 211] width 231 height 54
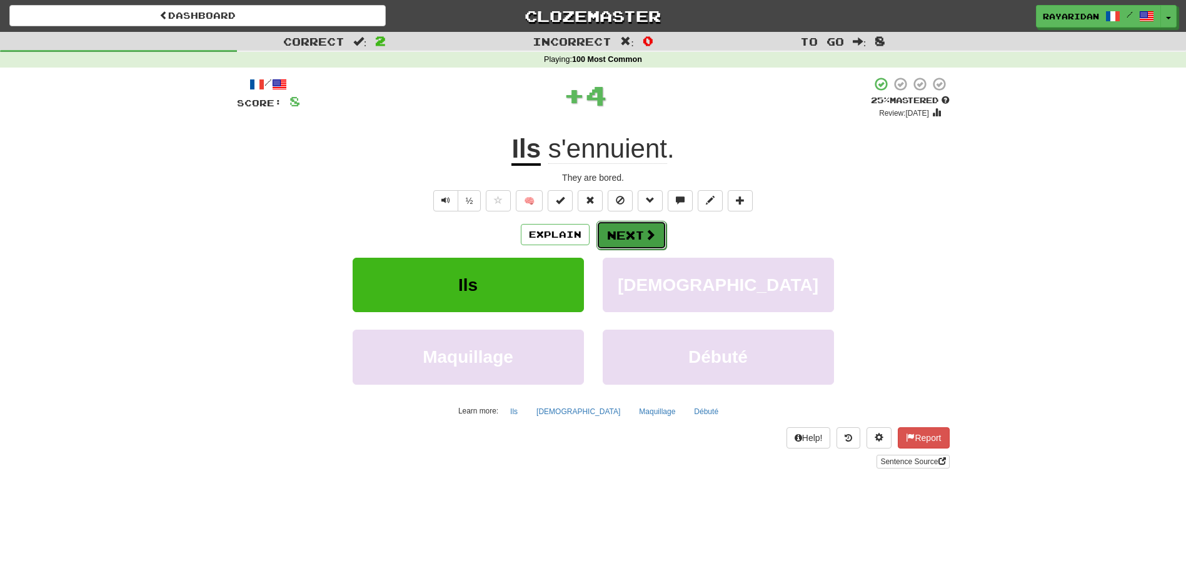
click at [614, 236] on button "Next" at bounding box center [631, 235] width 70 height 29
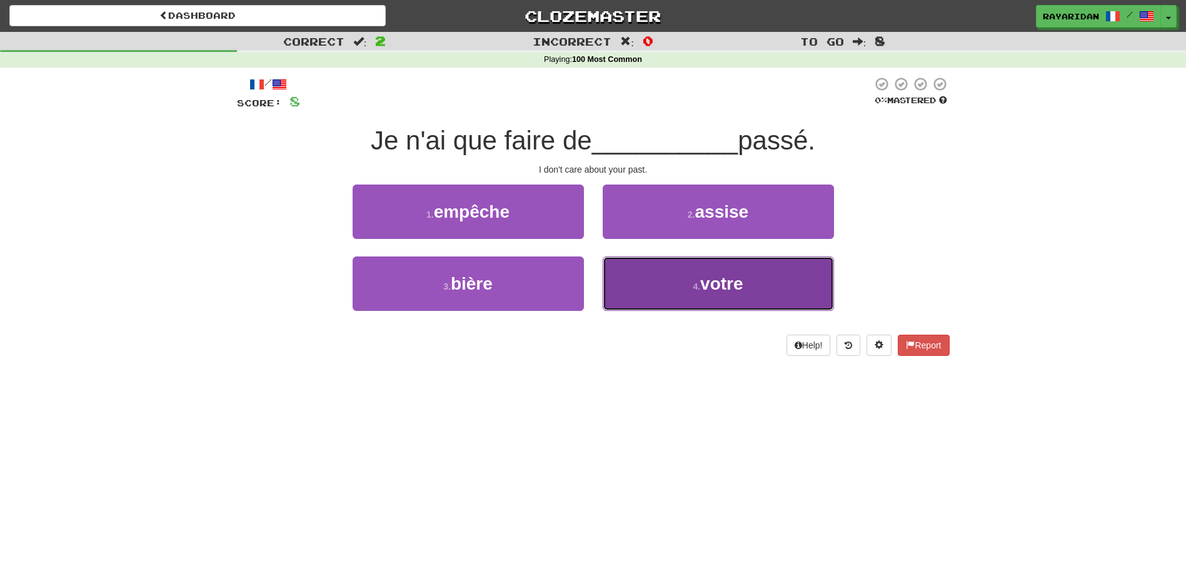
click at [706, 281] on span "votre" at bounding box center [721, 283] width 43 height 19
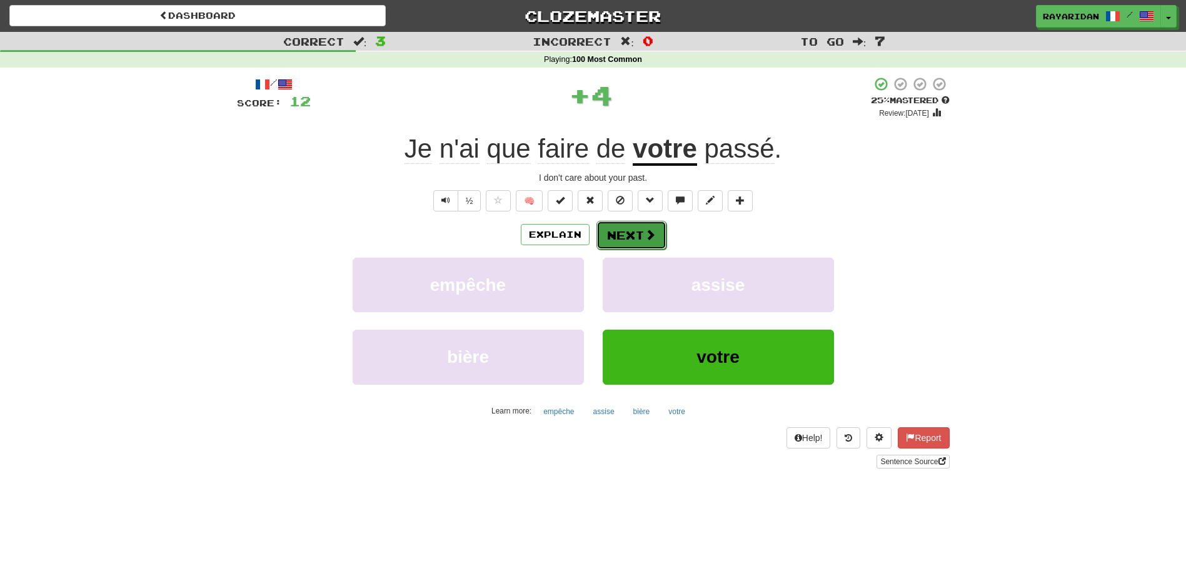
click at [653, 241] on button "Next" at bounding box center [631, 235] width 70 height 29
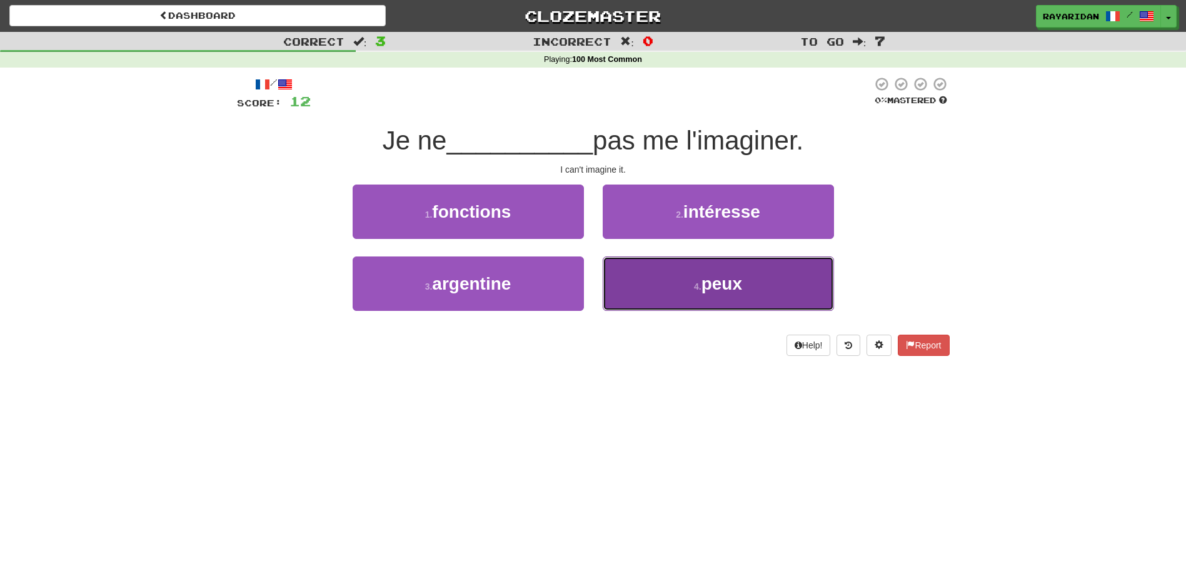
click at [691, 273] on button "4 . peux" at bounding box center [718, 283] width 231 height 54
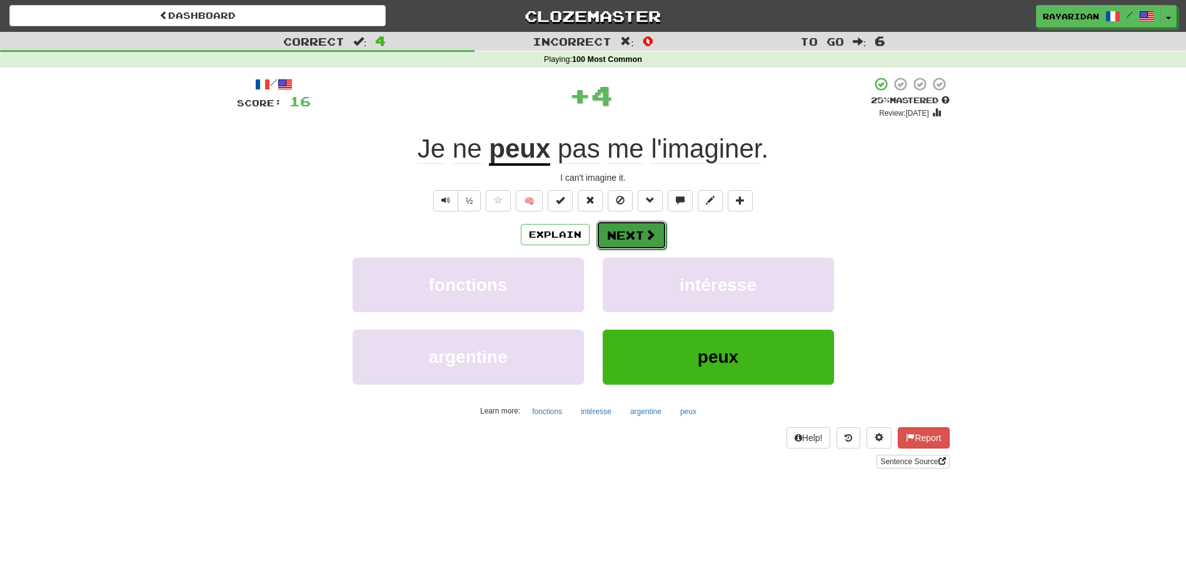
click at [654, 234] on button "Next" at bounding box center [631, 235] width 70 height 29
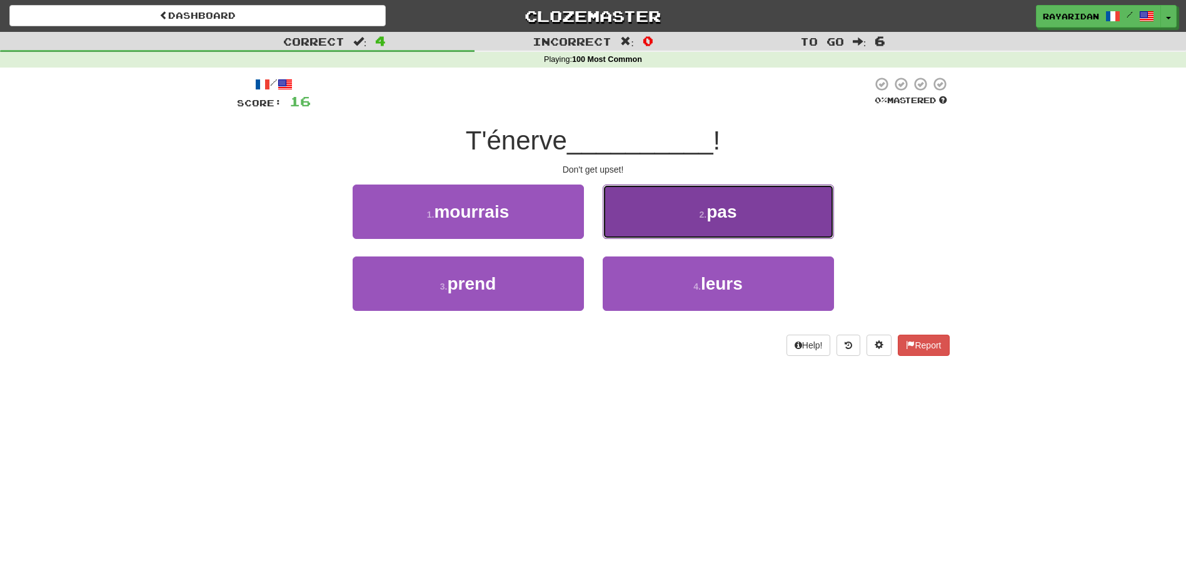
click at [774, 208] on button "2 . pas" at bounding box center [718, 211] width 231 height 54
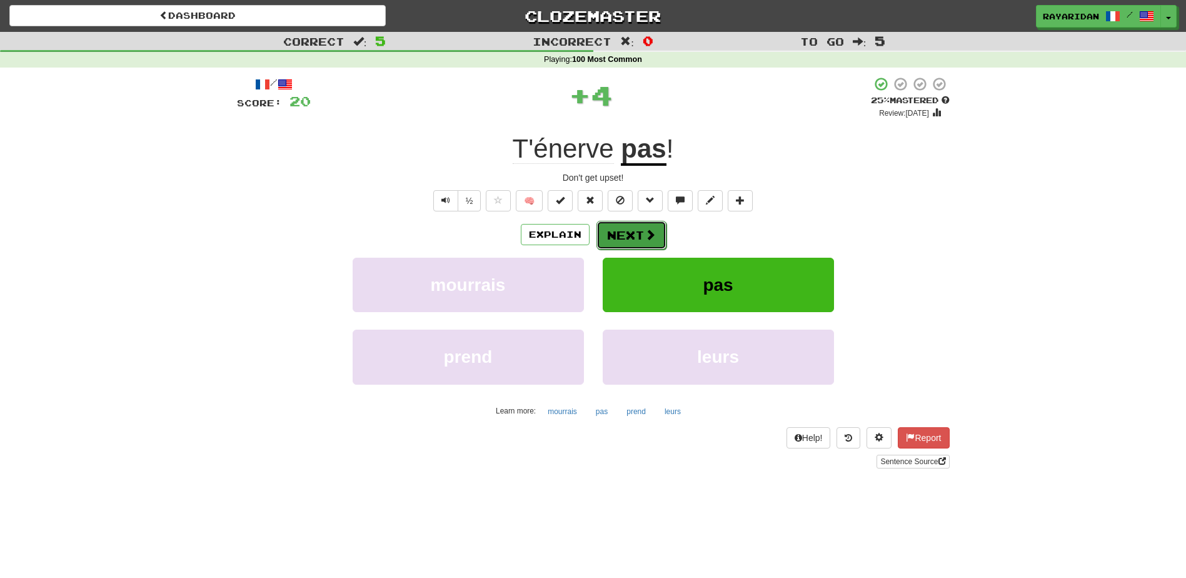
click at [648, 235] on span at bounding box center [649, 234] width 11 height 11
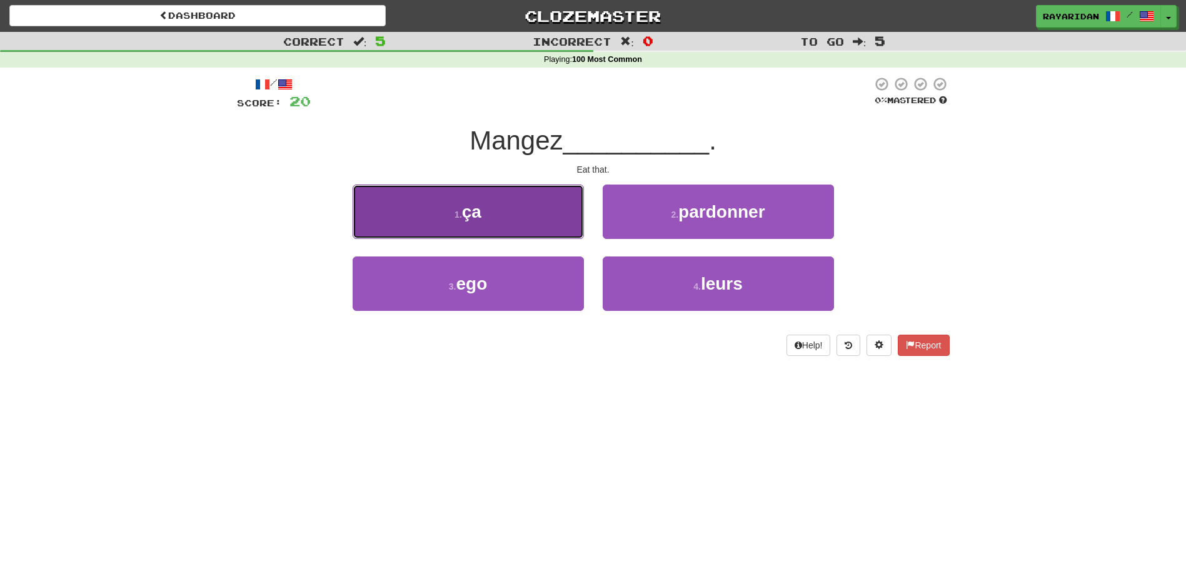
click at [502, 209] on button "1 . ça" at bounding box center [468, 211] width 231 height 54
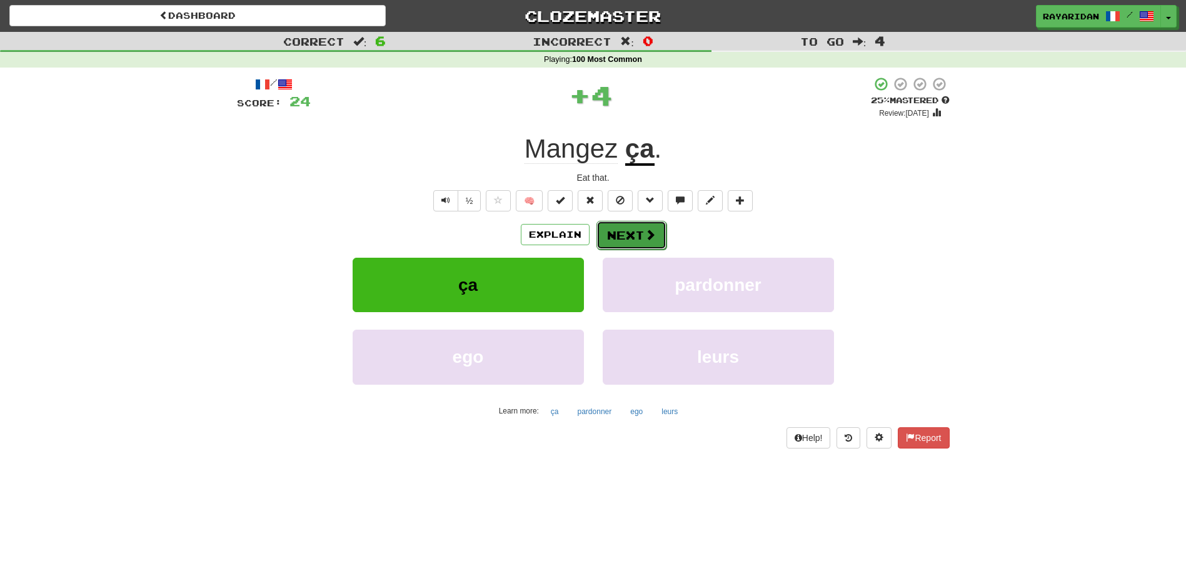
click at [631, 237] on button "Next" at bounding box center [631, 235] width 70 height 29
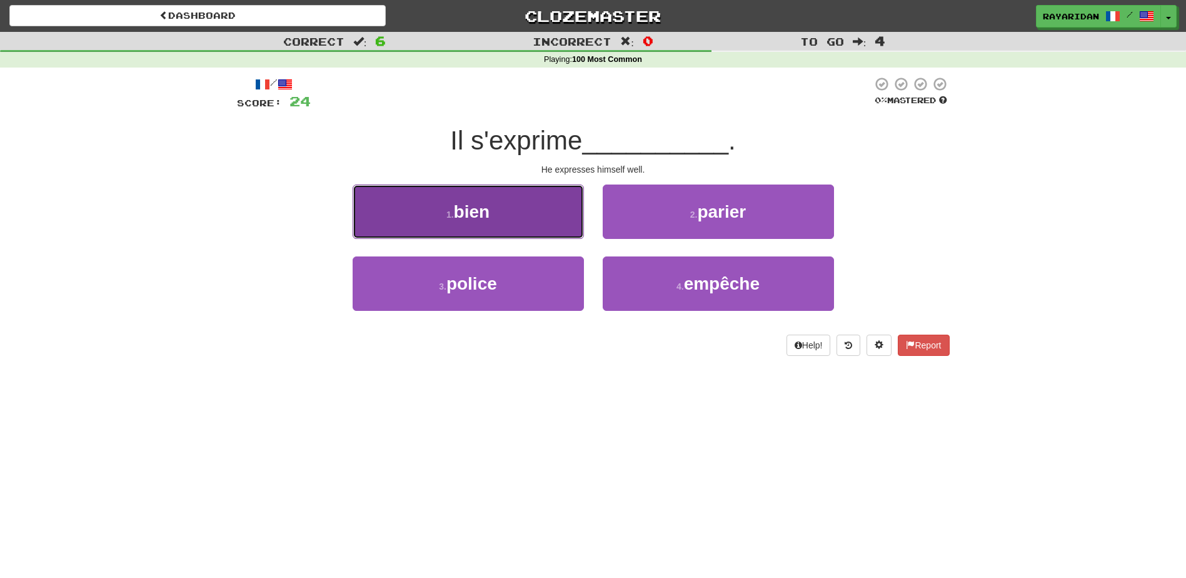
click at [544, 206] on button "1 . bien" at bounding box center [468, 211] width 231 height 54
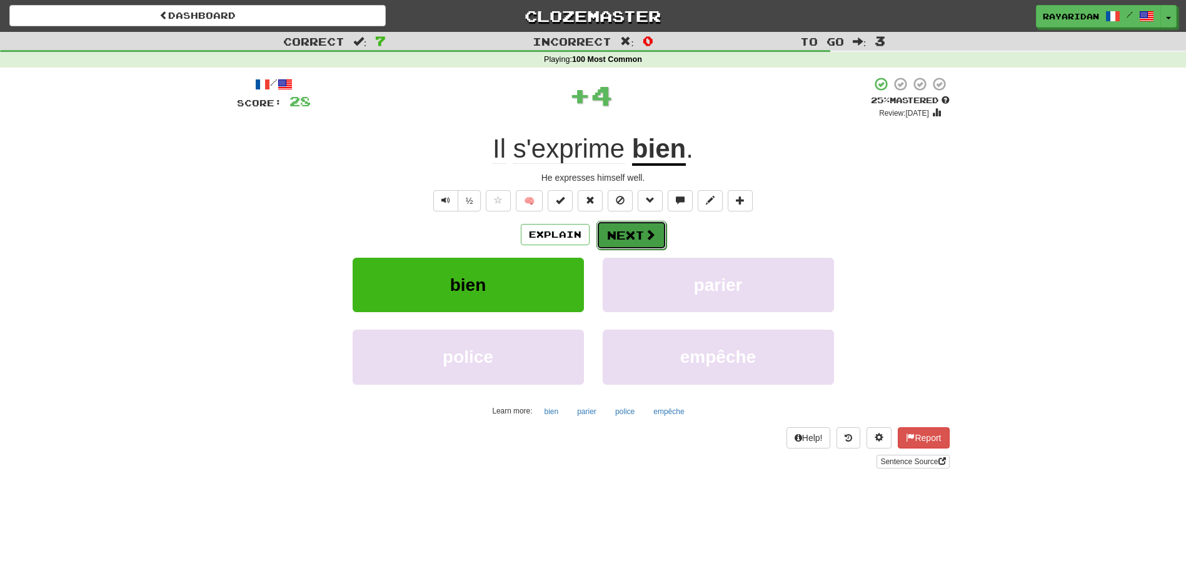
click at [657, 231] on button "Next" at bounding box center [631, 235] width 70 height 29
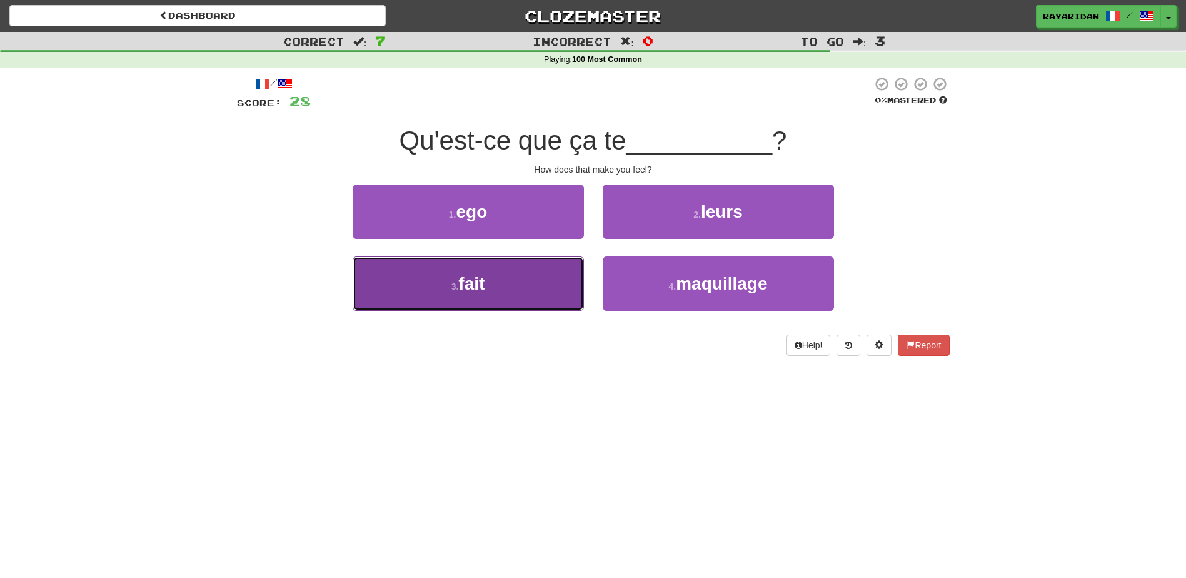
click at [529, 277] on button "3 . fait" at bounding box center [468, 283] width 231 height 54
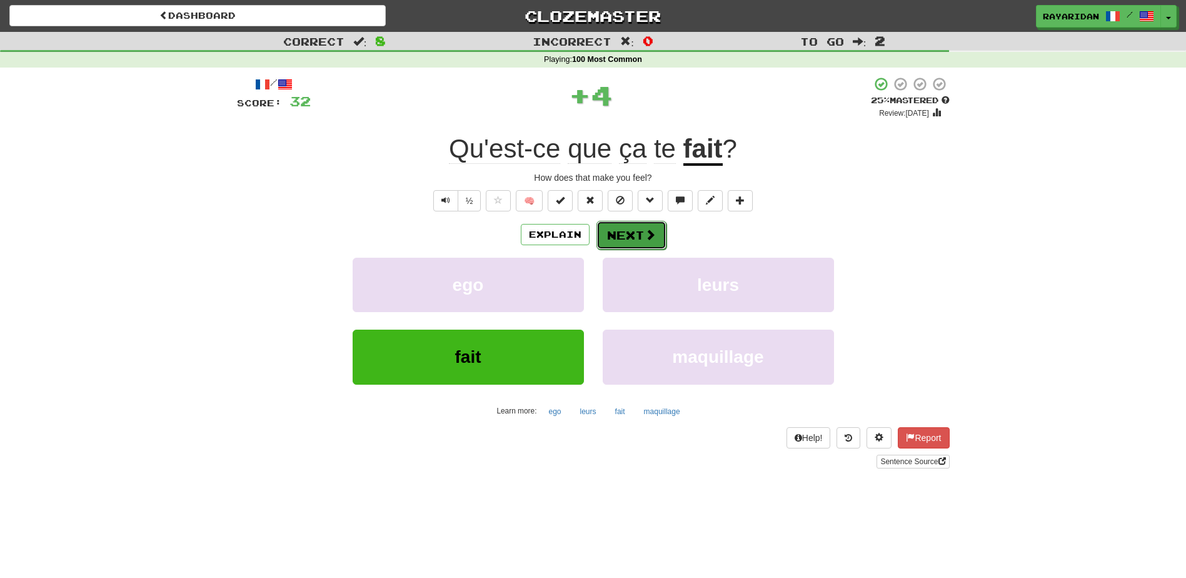
click at [658, 234] on button "Next" at bounding box center [631, 235] width 70 height 29
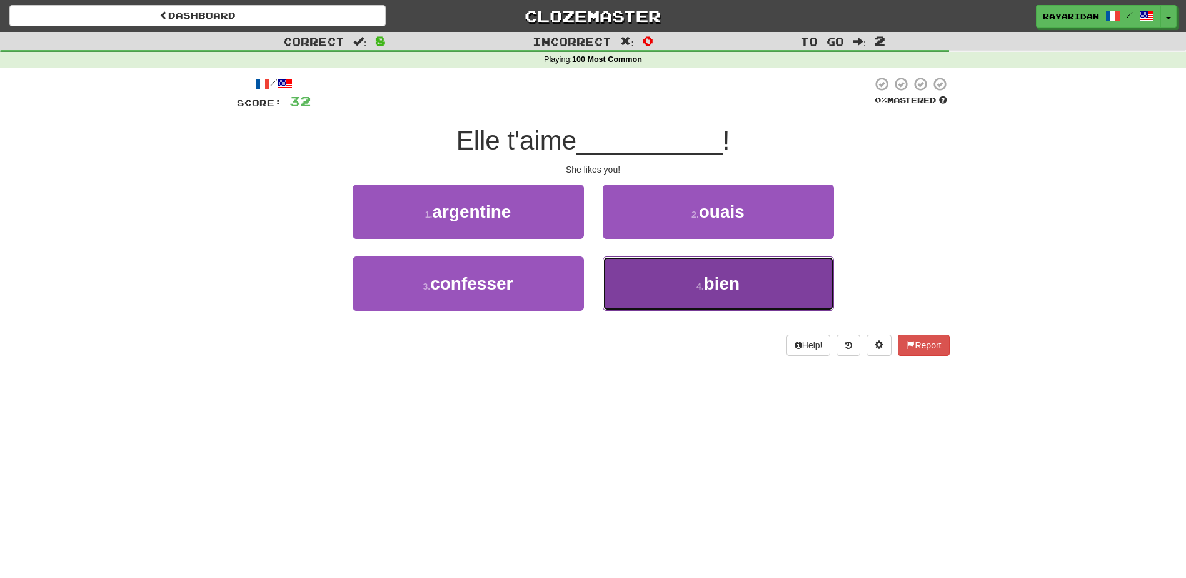
click at [684, 286] on button "4 . bien" at bounding box center [718, 283] width 231 height 54
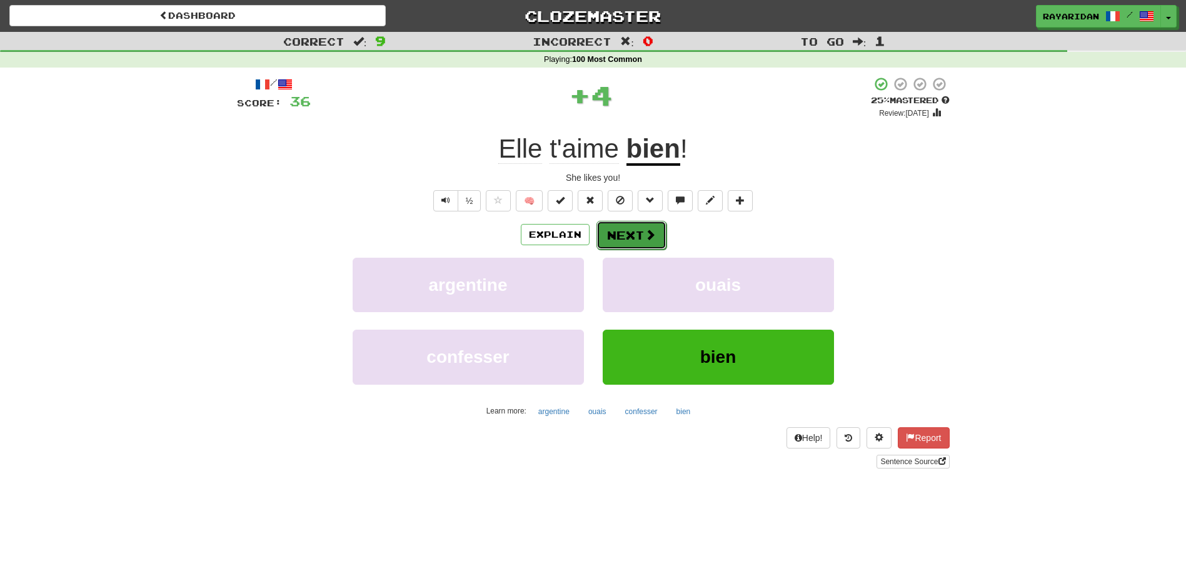
click at [651, 242] on button "Next" at bounding box center [631, 235] width 70 height 29
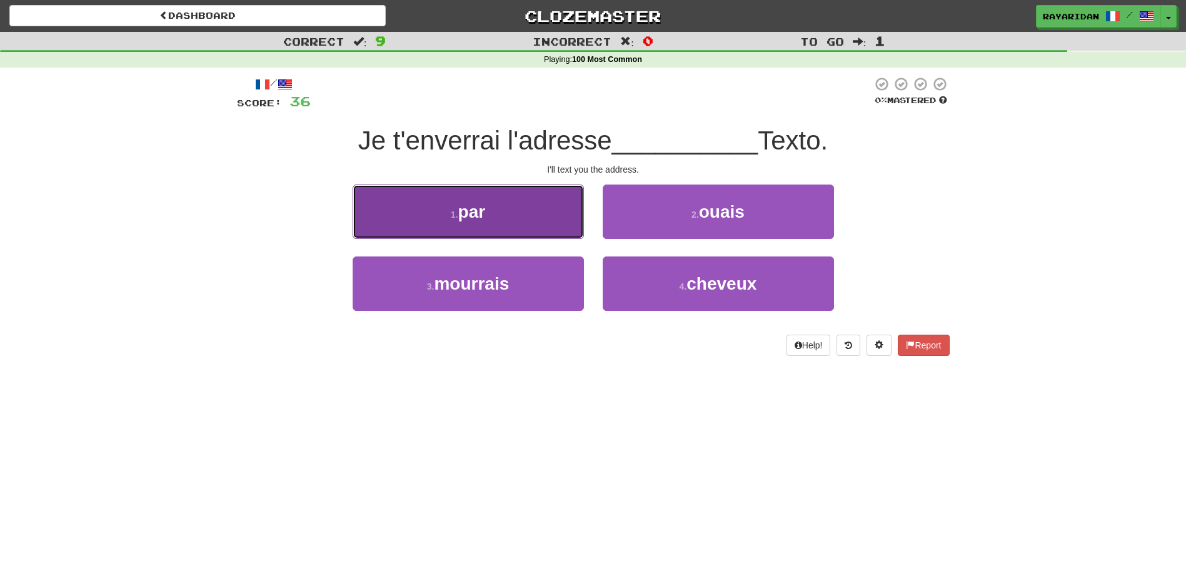
click at [490, 208] on button "1 . par" at bounding box center [468, 211] width 231 height 54
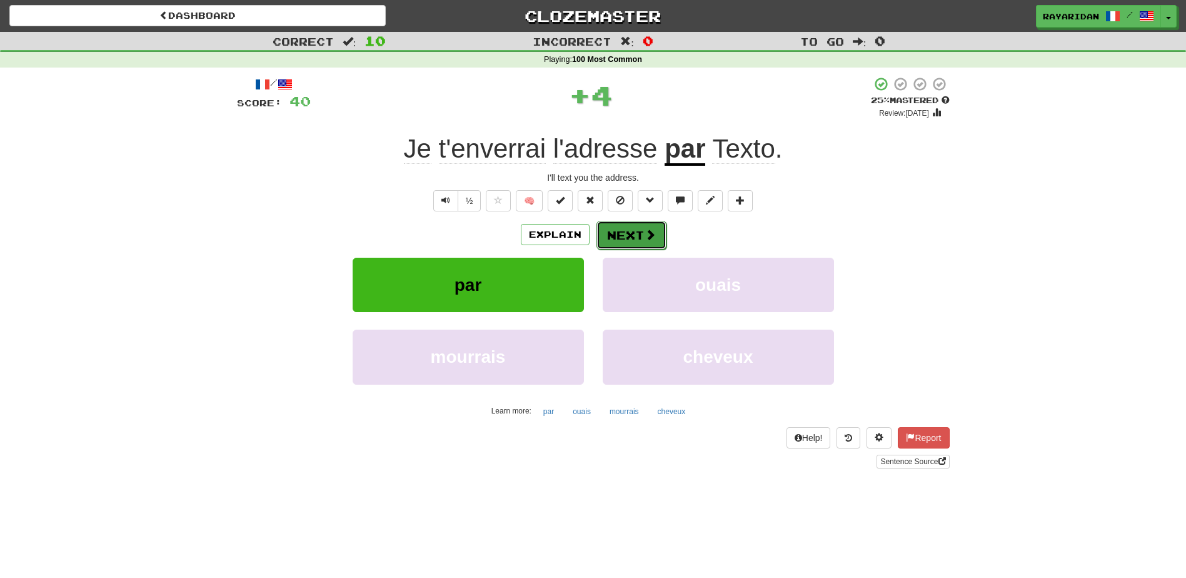
click at [638, 233] on button "Next" at bounding box center [631, 235] width 70 height 29
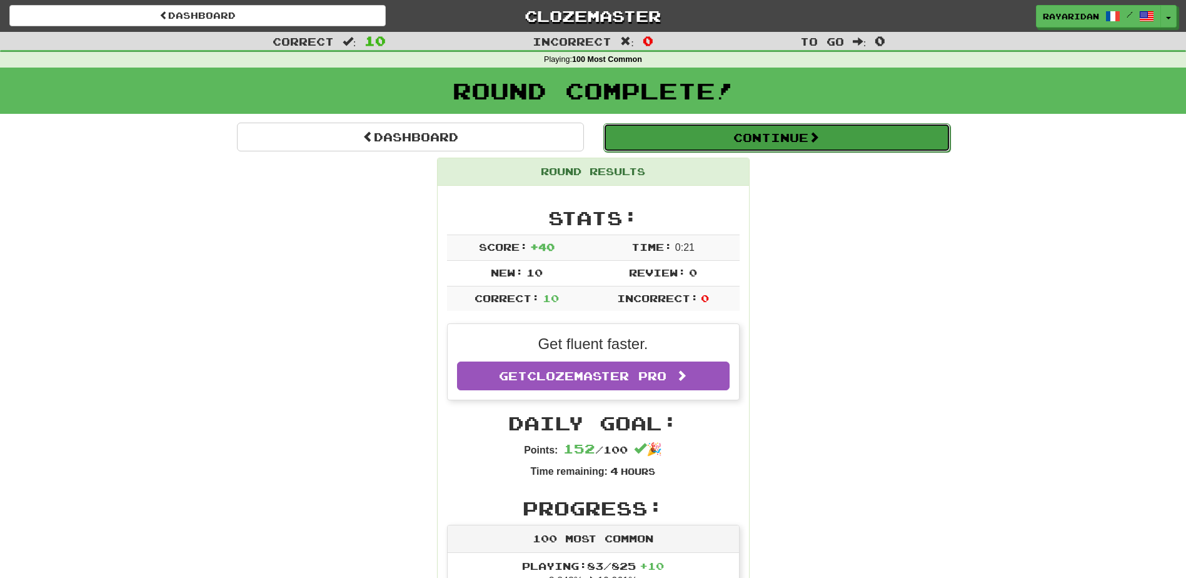
click at [732, 136] on button "Continue" at bounding box center [776, 137] width 347 height 29
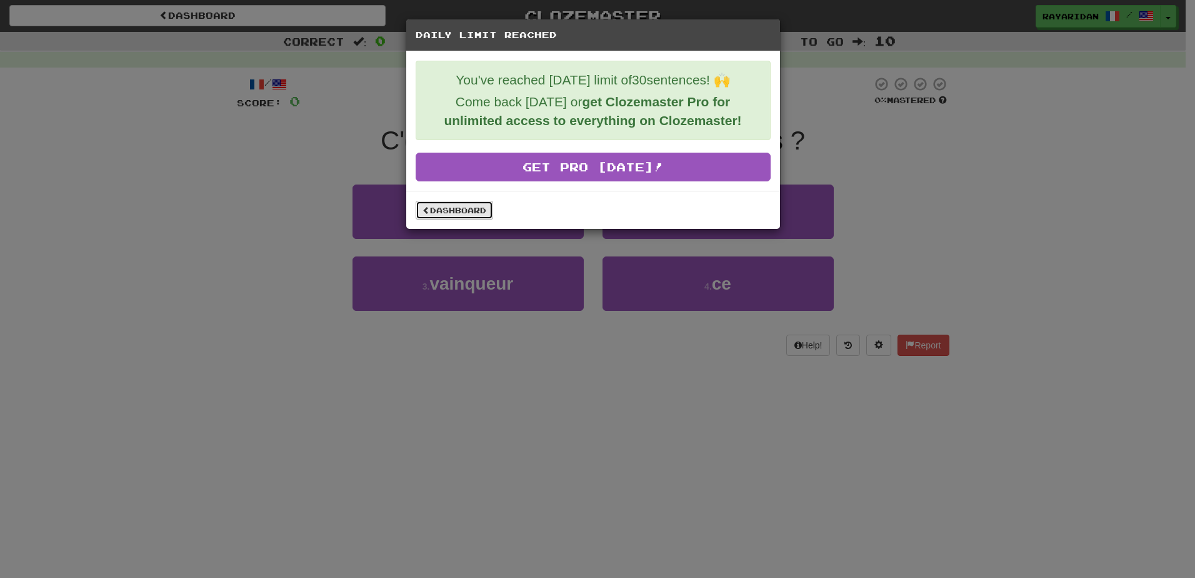
click at [445, 202] on link "Dashboard" at bounding box center [455, 210] width 78 height 19
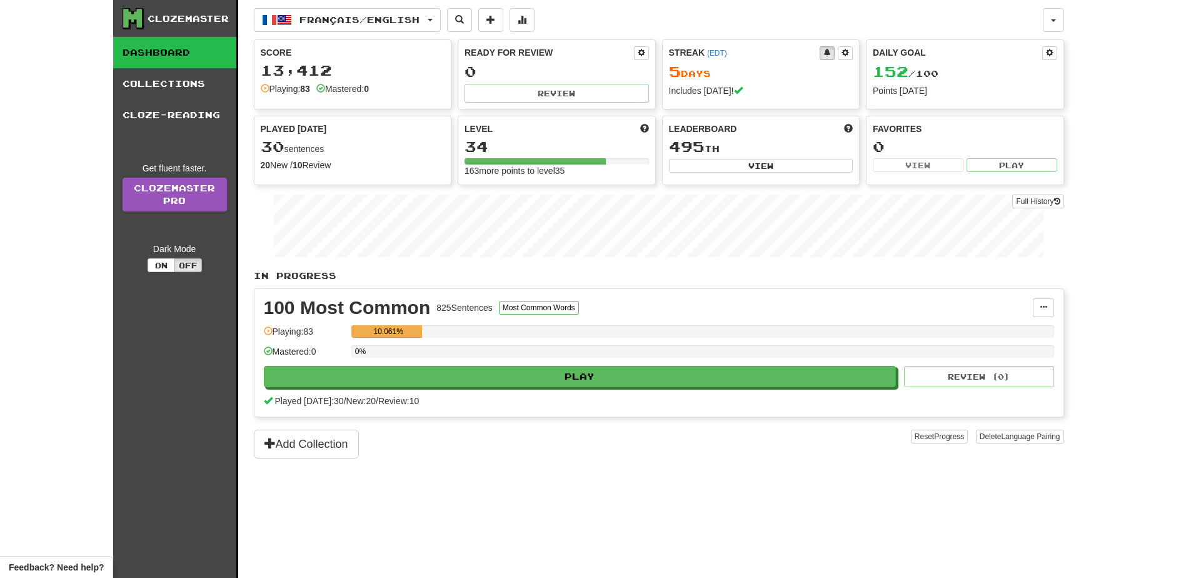
click at [1123, 297] on div "Clozemaster Dashboard Collections Cloze-Reading Get fluent faster. Clozemaster …" at bounding box center [593, 289] width 1186 height 578
click at [639, 58] on button at bounding box center [641, 53] width 15 height 14
select select "*"
select select "**"
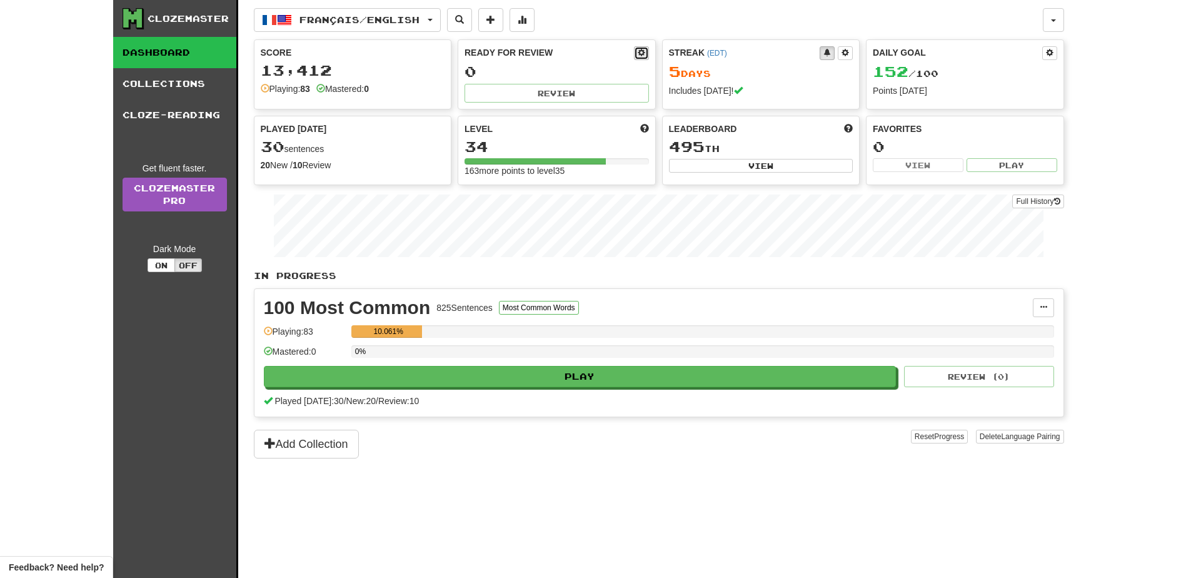
select select "**"
select select "***"
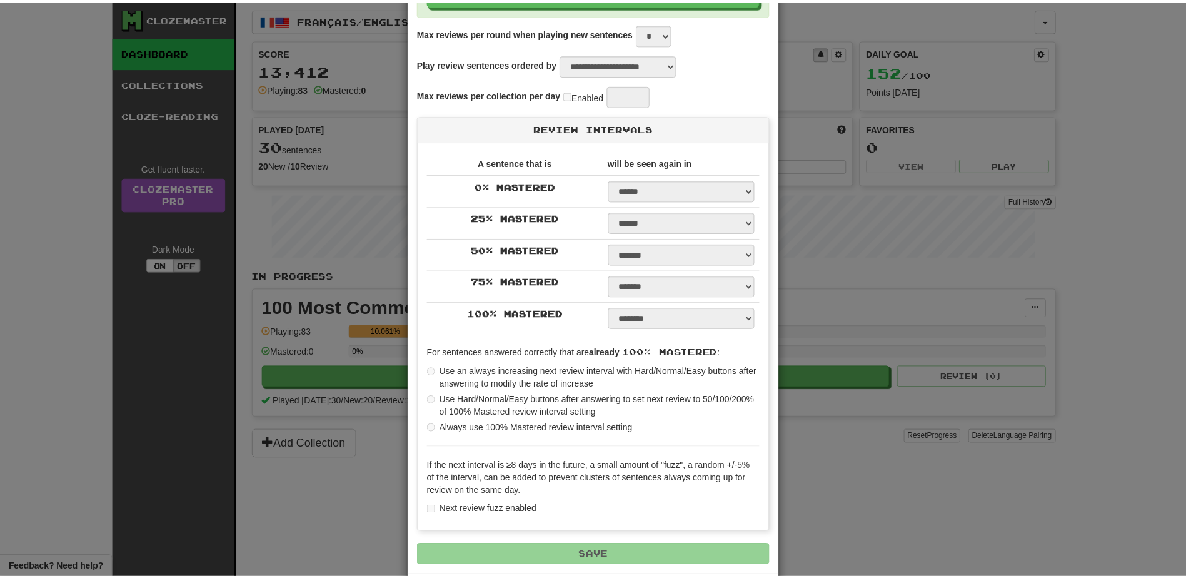
scroll to position [188, 0]
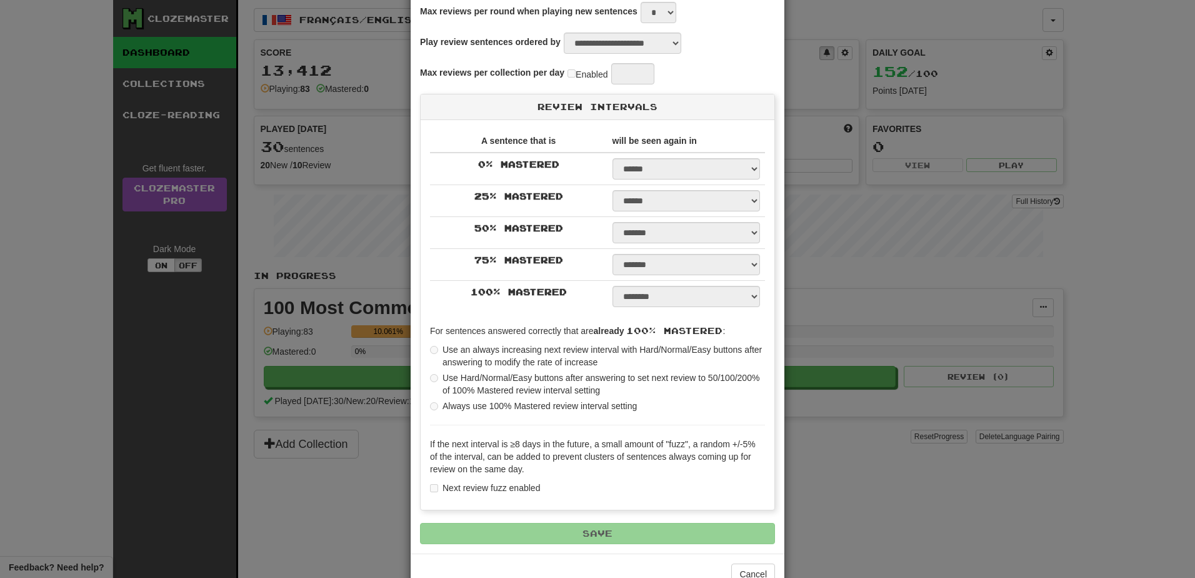
click at [861, 483] on div "**********" at bounding box center [597, 289] width 1195 height 578
